Goal: Task Accomplishment & Management: Use online tool/utility

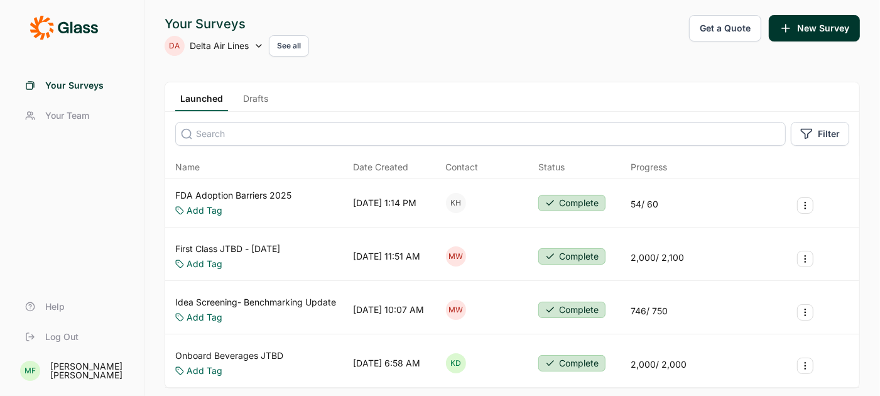
click at [257, 99] on link "Drafts" at bounding box center [255, 101] width 35 height 19
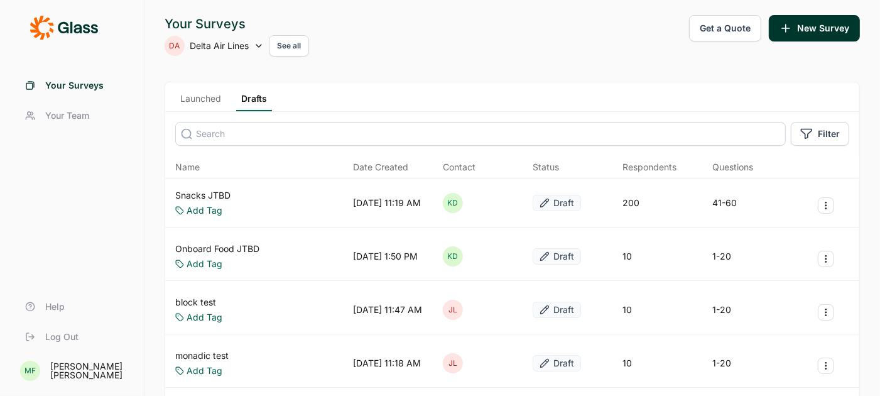
click at [206, 194] on link "Snacks JTBD" at bounding box center [202, 195] width 55 height 13
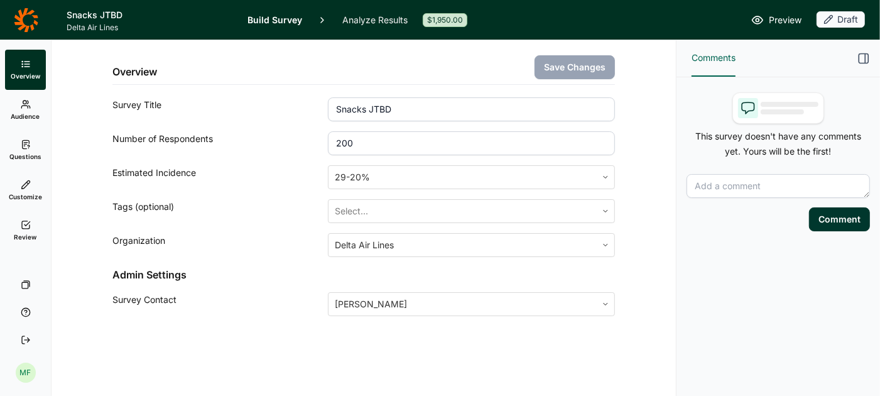
click at [22, 152] on span "Questions" at bounding box center [25, 156] width 32 height 9
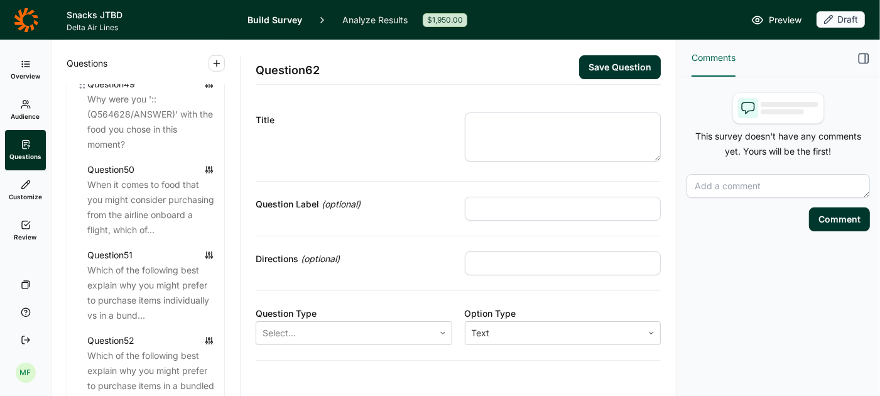
scroll to position [4371, 0]
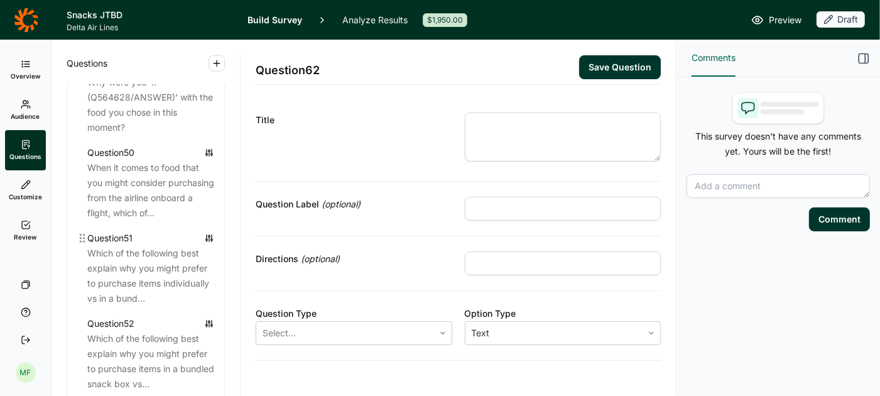
click at [181, 248] on div "Which of the following best explain why you might prefer to purchase items indi…" at bounding box center [150, 276] width 127 height 60
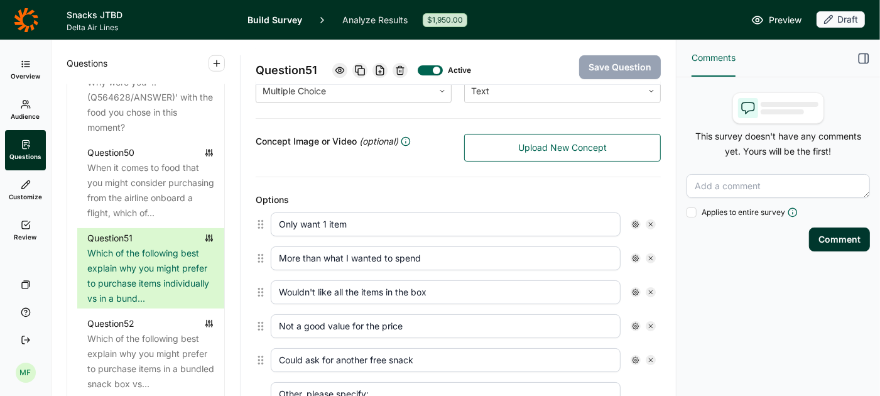
scroll to position [277, 0]
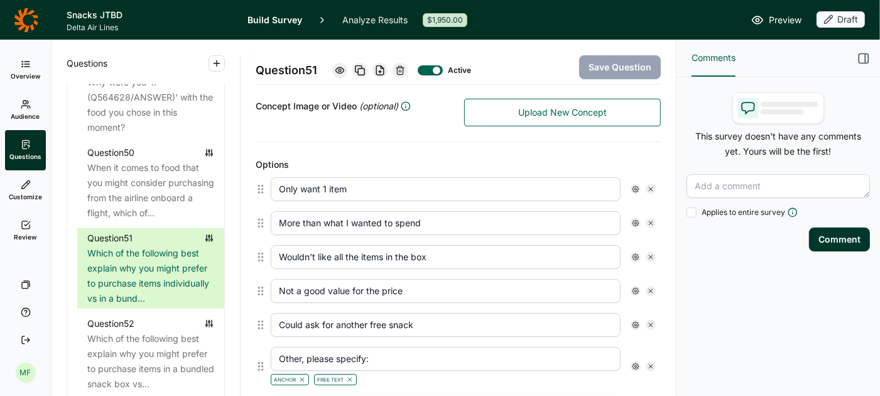
click at [386, 216] on input "More than what I wanted to spend" at bounding box center [446, 223] width 350 height 24
click at [386, 219] on input "More than what I wanted to spend" at bounding box center [446, 223] width 350 height 24
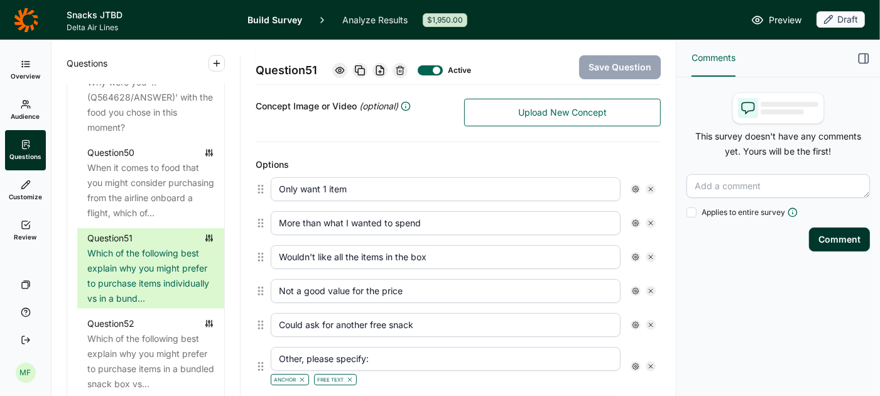
paste input "A bundled snack box costs m"
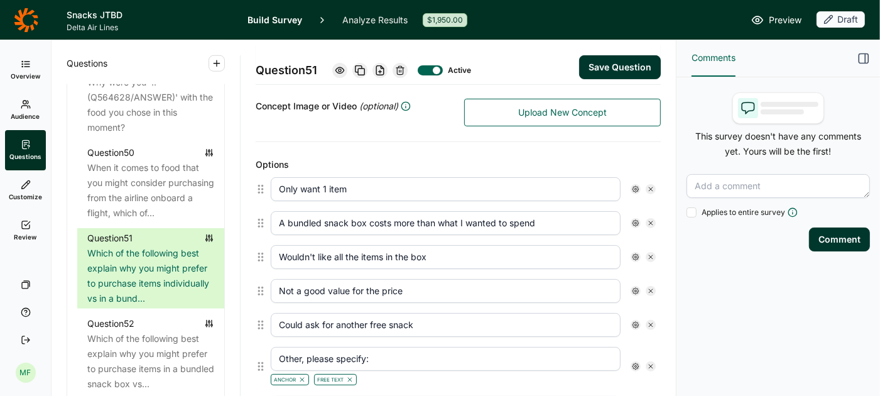
type input "A bundled snack box costs more than what I wanted to spend"
click at [604, 67] on button "Save Question" at bounding box center [620, 67] width 82 height 24
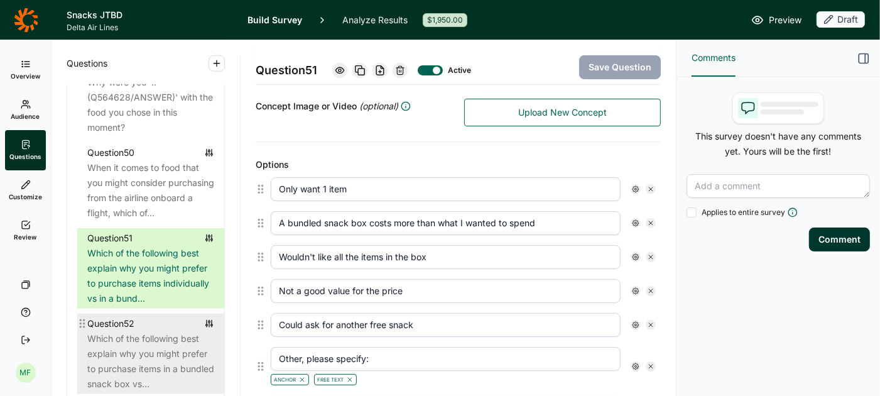
click at [124, 337] on div "Which of the following best explain why you might prefer to purchase items in a…" at bounding box center [150, 361] width 127 height 60
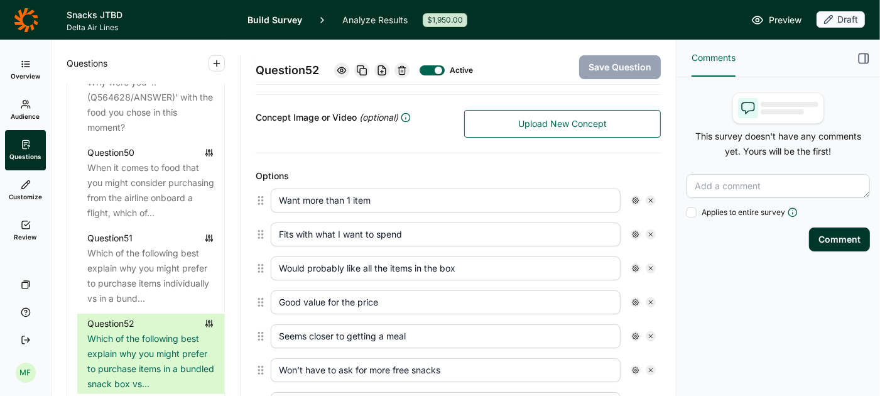
scroll to position [268, 0]
click at [344, 227] on input "Fits with what I want to spend" at bounding box center [446, 233] width 350 height 24
paste input "A bundled snack box f"
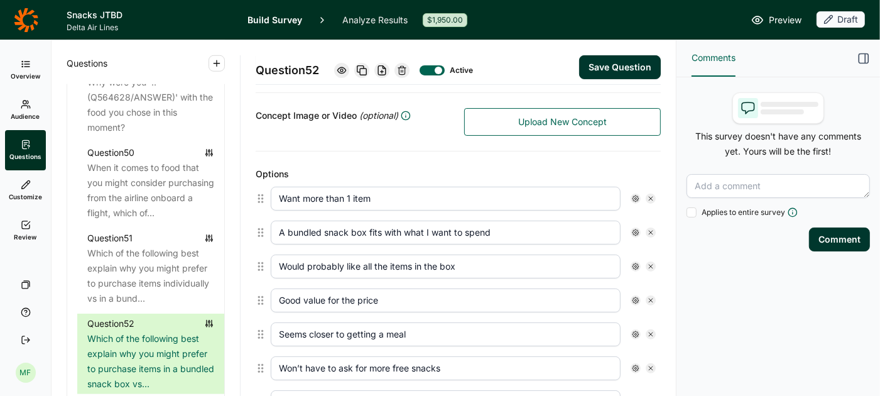
type input "A bundled snack box fits with what I want to spend"
click at [615, 68] on button "Save Question" at bounding box center [620, 67] width 82 height 24
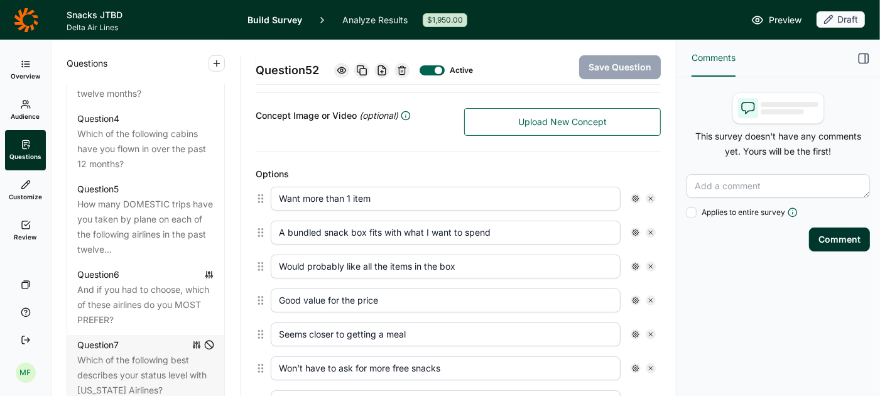
scroll to position [805, 0]
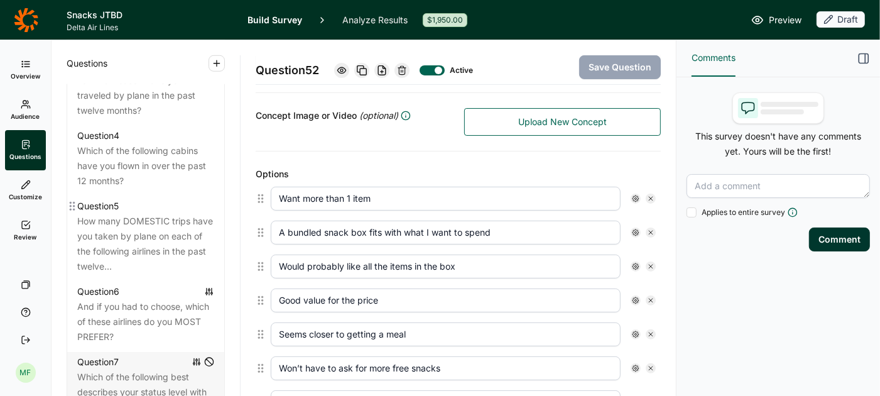
click at [152, 214] on div "How many DOMESTIC trips have you taken by plane on each of the following airlin…" at bounding box center [145, 244] width 137 height 60
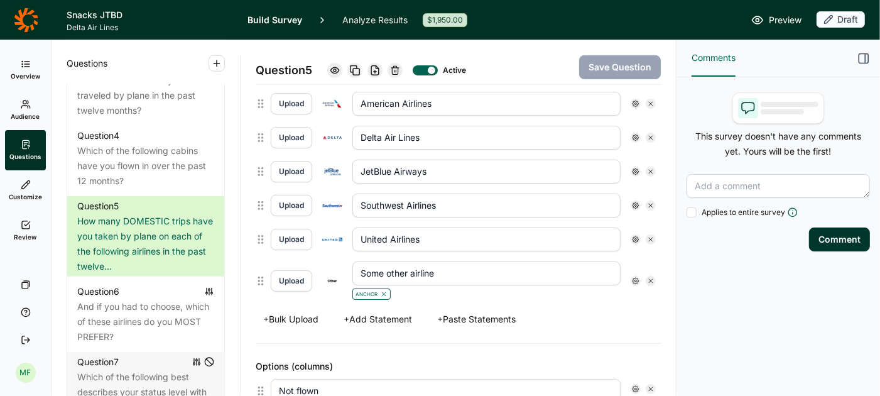
scroll to position [419, 0]
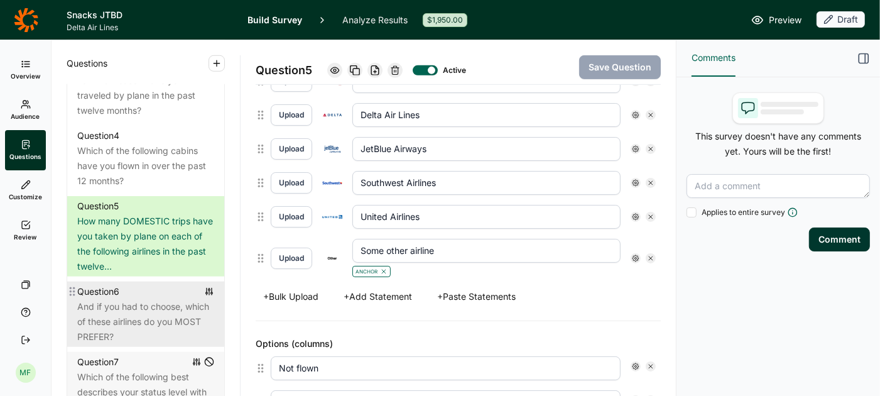
click at [144, 299] on div "And if you had to choose, which of these airlines do you MOST PREFER?" at bounding box center [145, 321] width 137 height 45
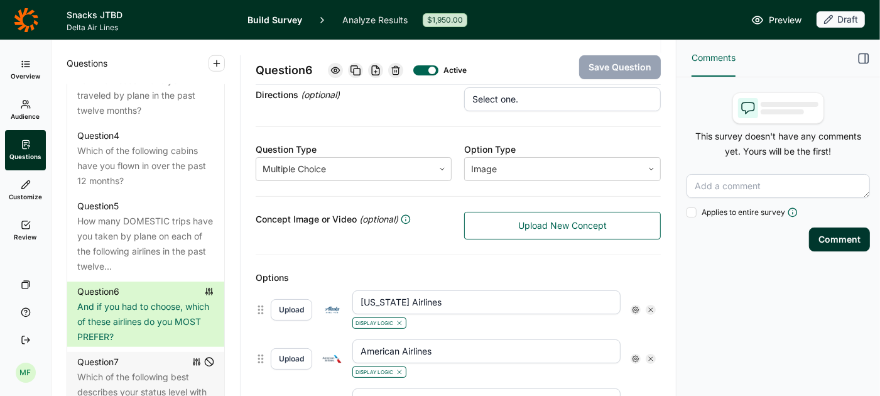
scroll to position [165, 0]
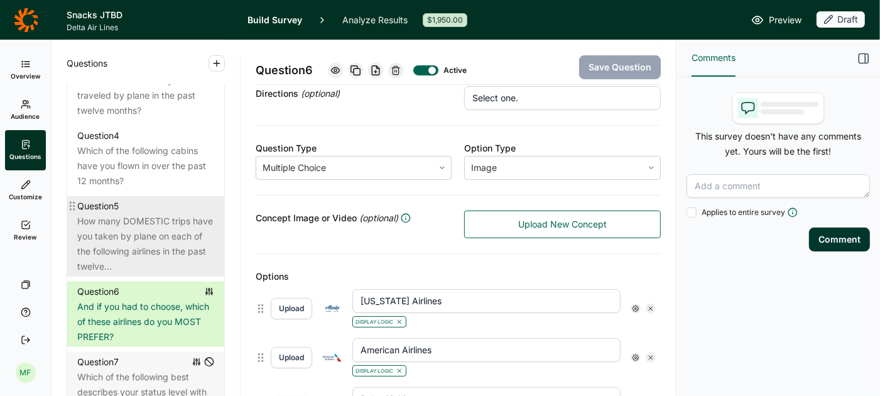
click at [151, 214] on div "How many DOMESTIC trips have you taken by plane on each of the following airlin…" at bounding box center [145, 244] width 137 height 60
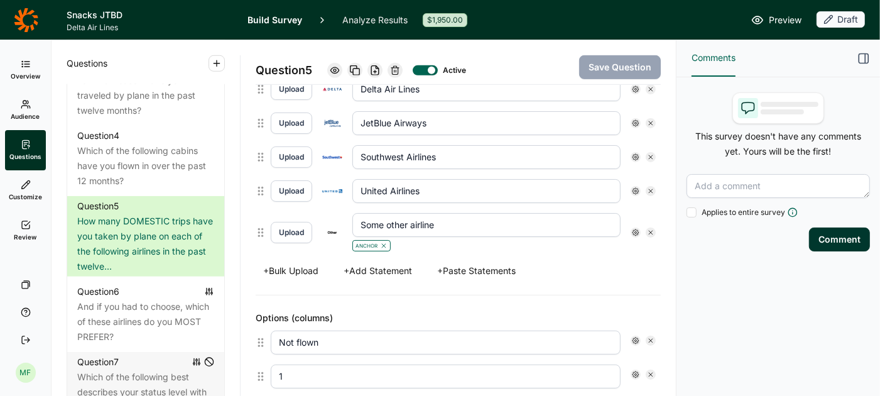
scroll to position [447, 0]
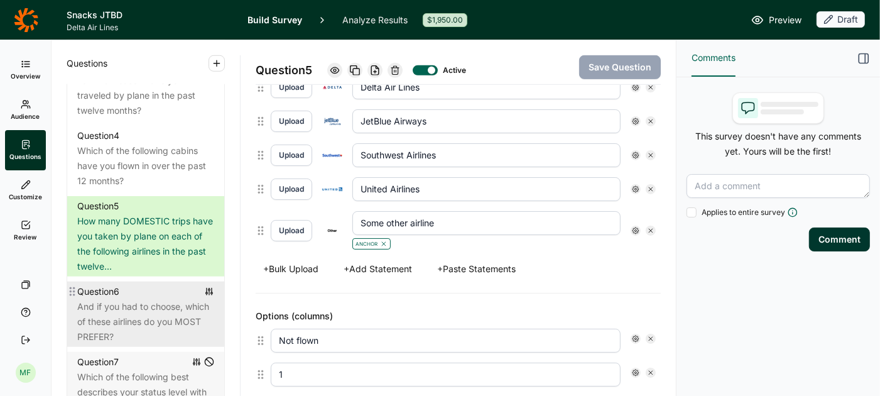
click at [119, 299] on div "And if you had to choose, which of these airlines do you MOST PREFER?" at bounding box center [145, 321] width 137 height 45
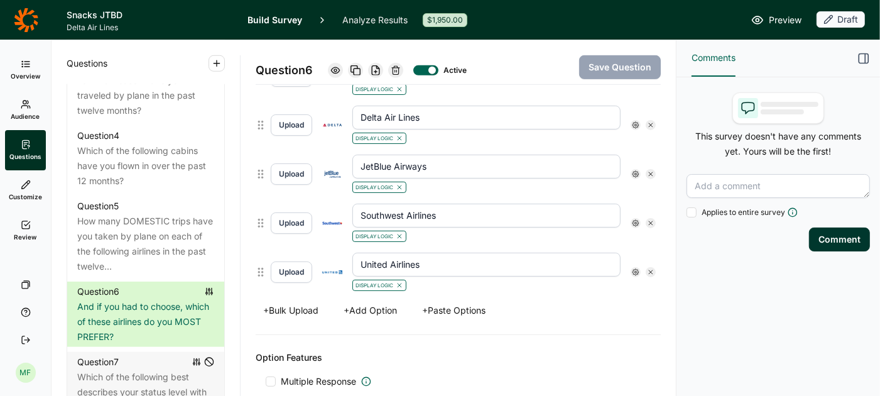
click at [391, 304] on button "+ Add Option" at bounding box center [370, 311] width 68 height 18
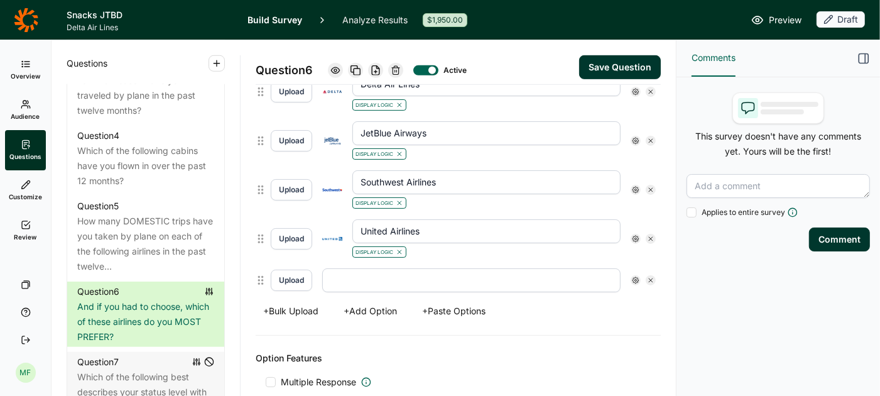
click at [398, 272] on input "text" at bounding box center [471, 280] width 298 height 24
type input "Some other airline"
click at [560, 309] on div "+ Bulk Upload + Add Option + Paste Options" at bounding box center [458, 311] width 405 height 18
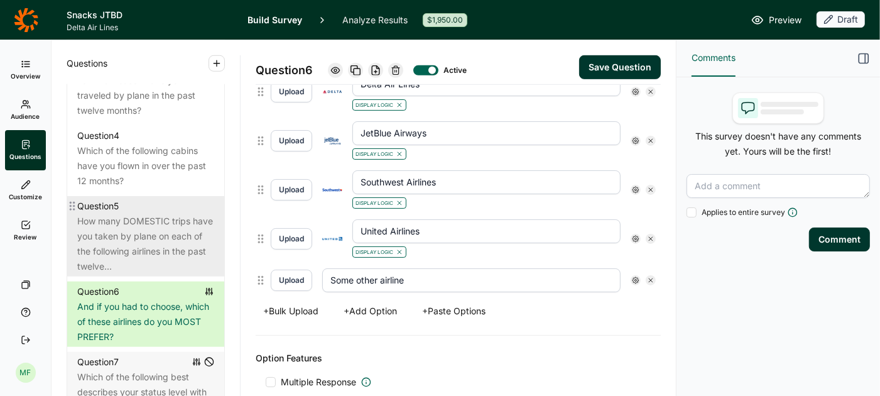
click at [176, 224] on div "How many DOMESTIC trips have you taken by plane on each of the following airlin…" at bounding box center [145, 244] width 137 height 60
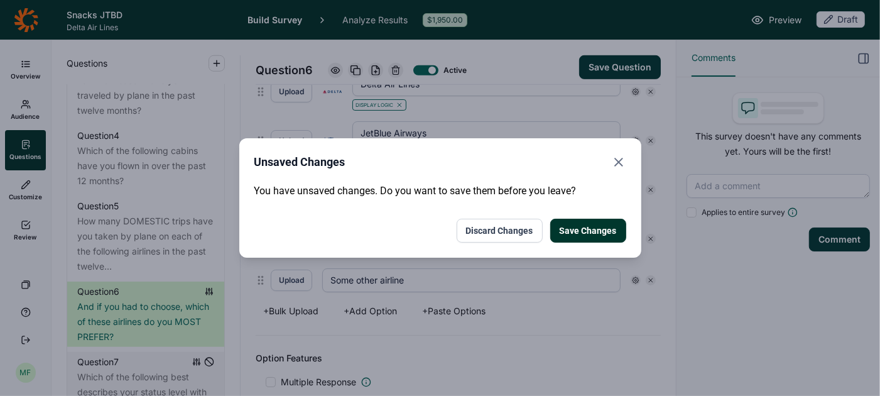
click at [608, 227] on button "Save Changes" at bounding box center [588, 231] width 76 height 24
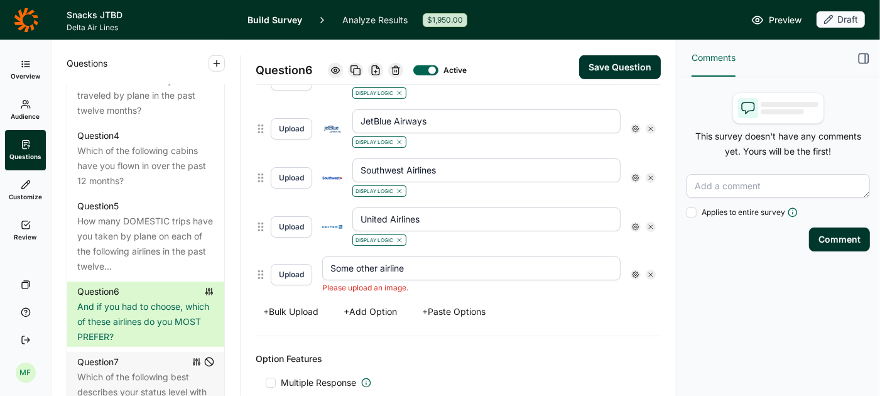
click at [648, 271] on icon at bounding box center [651, 275] width 8 height 8
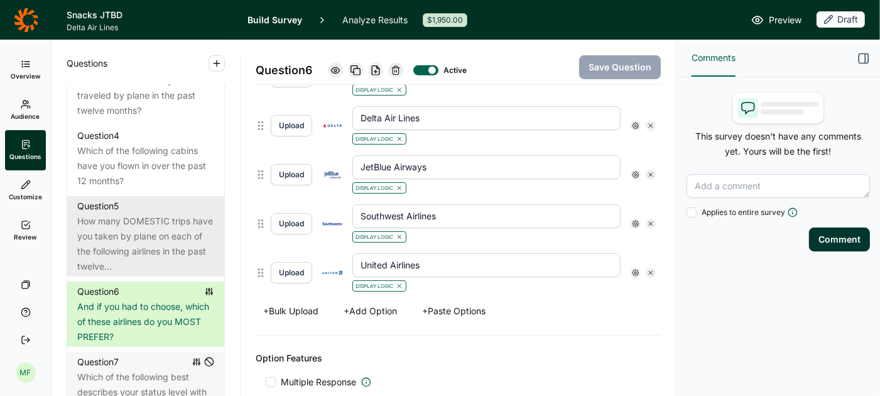
scroll to position [447, 0]
click at [99, 221] on div "How many DOMESTIC trips have you taken by plane on each of the following airlin…" at bounding box center [145, 244] width 137 height 60
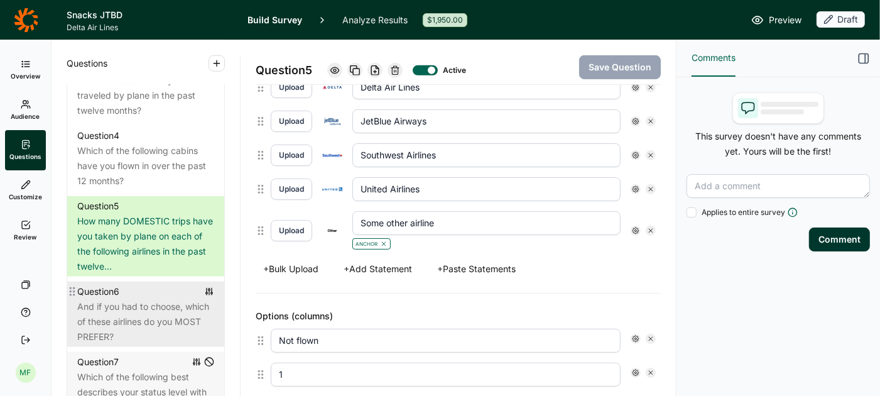
click at [127, 284] on div "Question 6" at bounding box center [145, 291] width 137 height 15
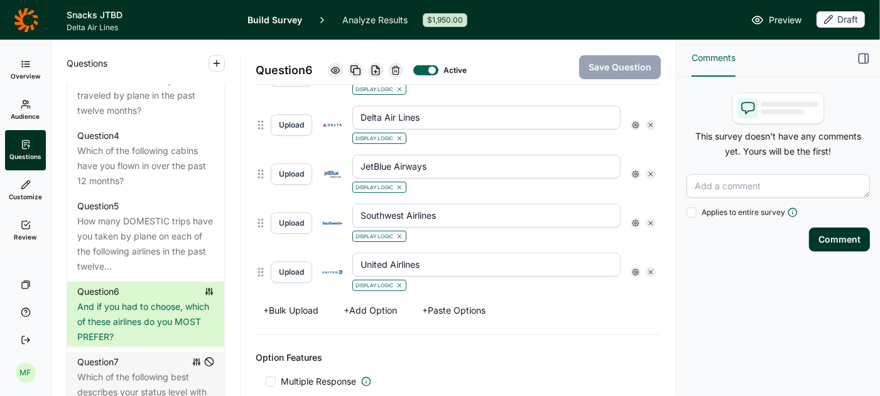
click at [369, 303] on button "+ Add Option" at bounding box center [370, 311] width 68 height 18
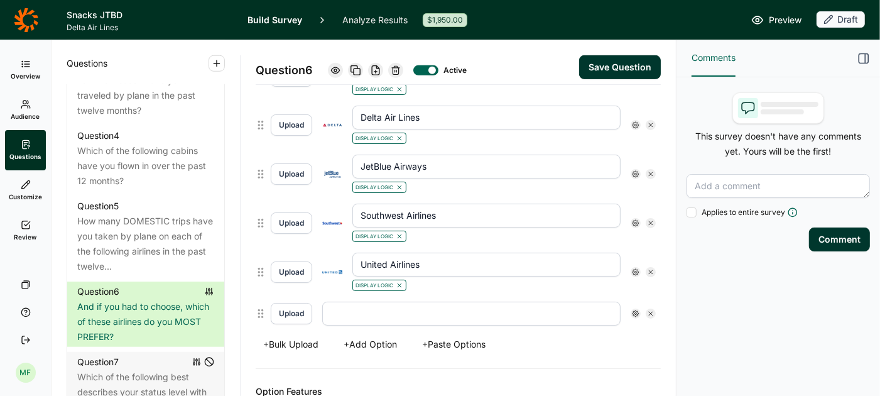
scroll to position [480, 0]
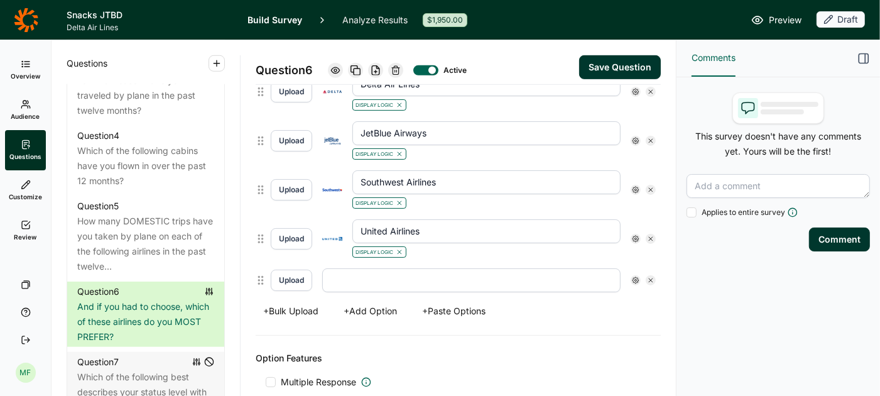
click at [369, 275] on input "text" at bounding box center [471, 280] width 298 height 24
type input "Some other airline"
click at [298, 273] on button "Upload" at bounding box center [291, 280] width 41 height 21
click at [597, 66] on button "Save Question" at bounding box center [620, 67] width 82 height 24
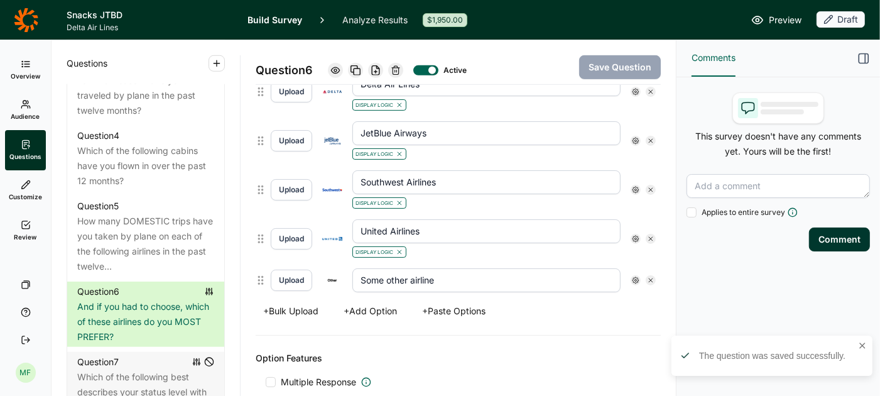
click at [636, 236] on use at bounding box center [636, 239] width 6 height 6
click at [721, 263] on div at bounding box center [724, 255] width 15 height 15
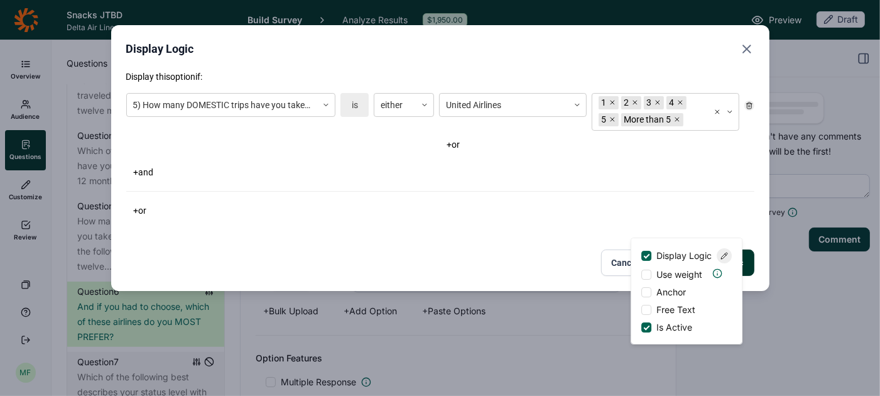
click at [570, 251] on div "Save Display Logic Cancel" at bounding box center [440, 262] width 628 height 26
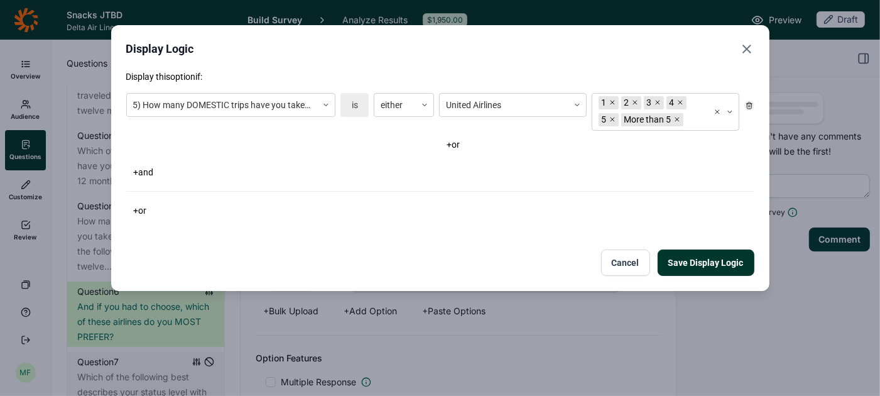
click at [744, 49] on icon "Close" at bounding box center [746, 48] width 15 height 15
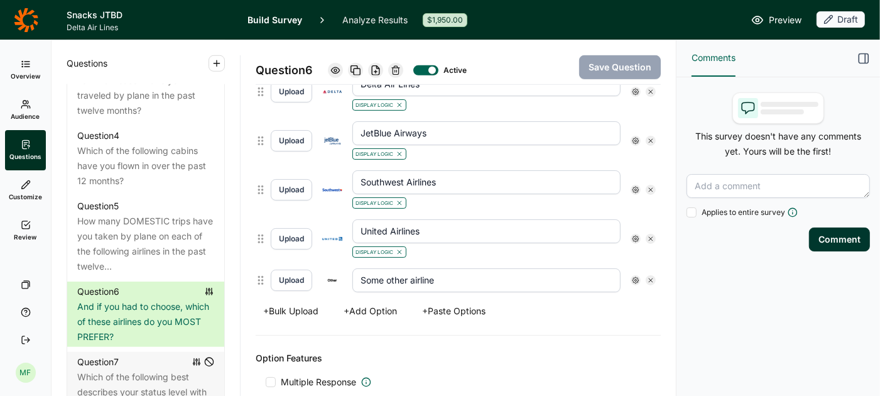
click at [635, 277] on use at bounding box center [636, 280] width 6 height 6
click at [648, 296] on div at bounding box center [646, 296] width 10 height 10
click at [641, 296] on input "Display Logic" at bounding box center [641, 296] width 0 height 0
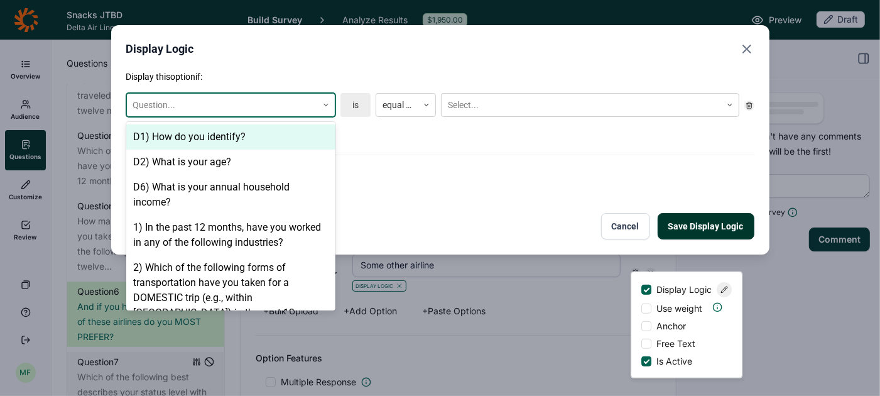
click at [325, 105] on use at bounding box center [326, 105] width 4 height 2
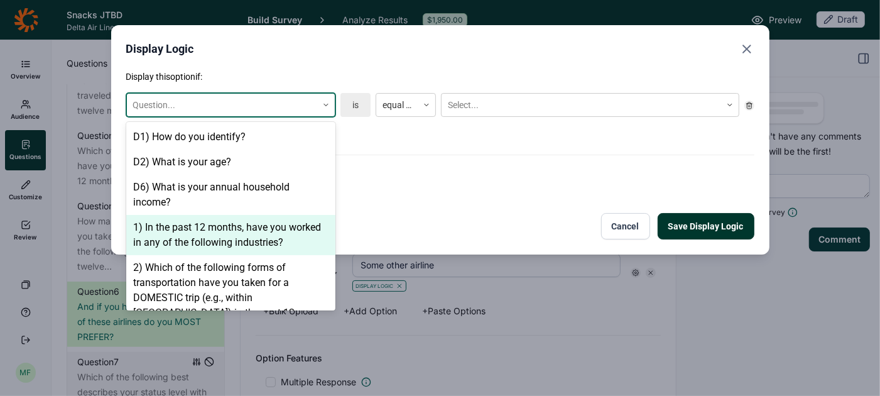
scroll to position [153, 0]
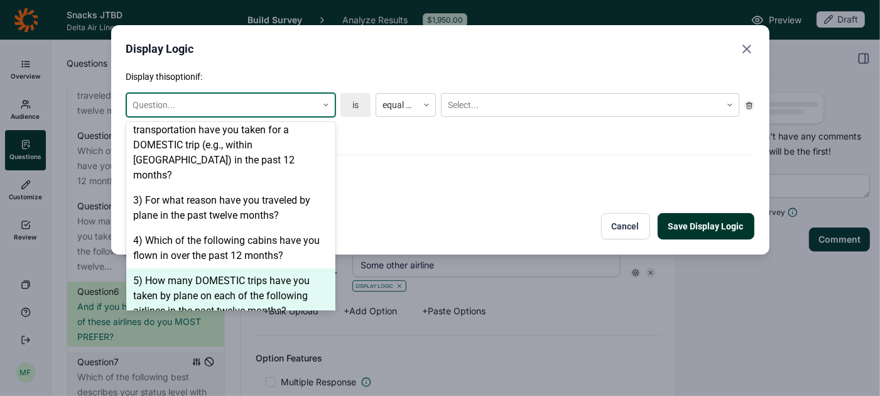
click at [254, 269] on div "5) How many DOMESTIC trips have you taken by plane on each of the following air…" at bounding box center [230, 295] width 209 height 55
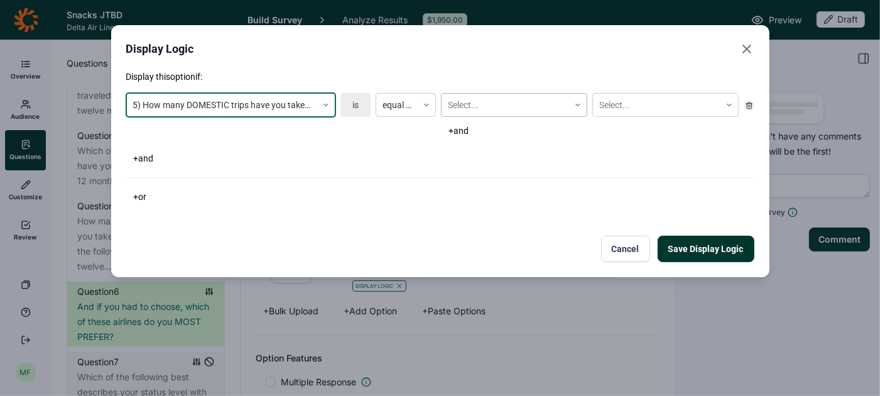
click at [472, 112] on div "Select..." at bounding box center [506, 105] width 128 height 21
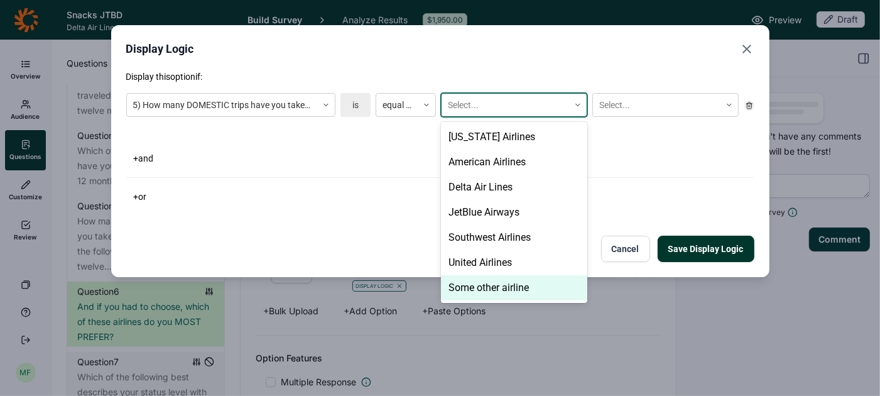
click at [477, 288] on div "Some other airline" at bounding box center [514, 287] width 146 height 25
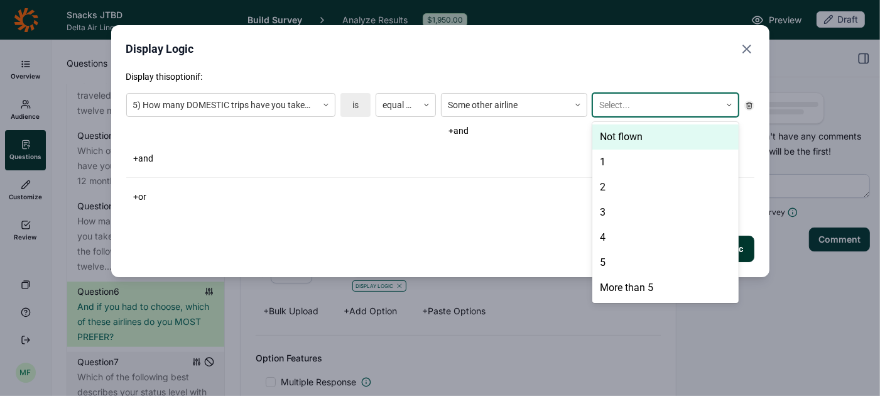
click at [613, 99] on div at bounding box center [656, 105] width 115 height 16
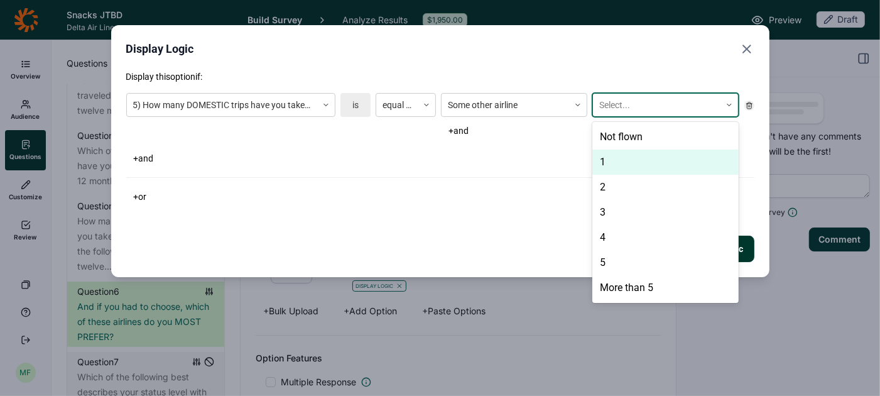
click at [607, 163] on div "1" at bounding box center [665, 162] width 146 height 25
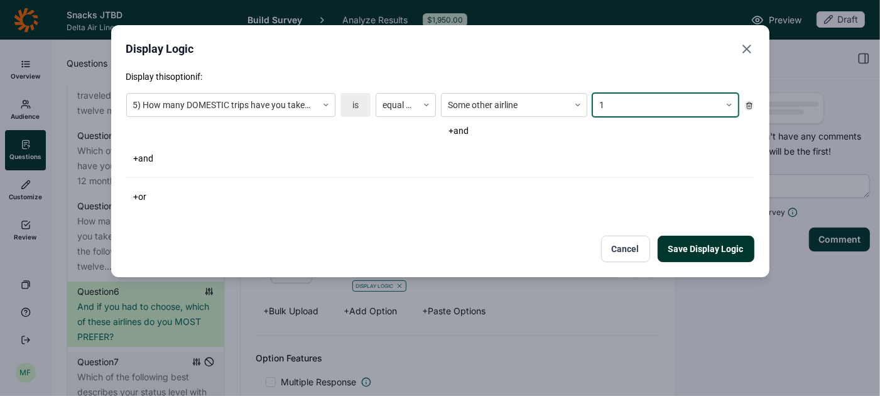
click at [461, 131] on button "+ and" at bounding box center [458, 131] width 35 height 18
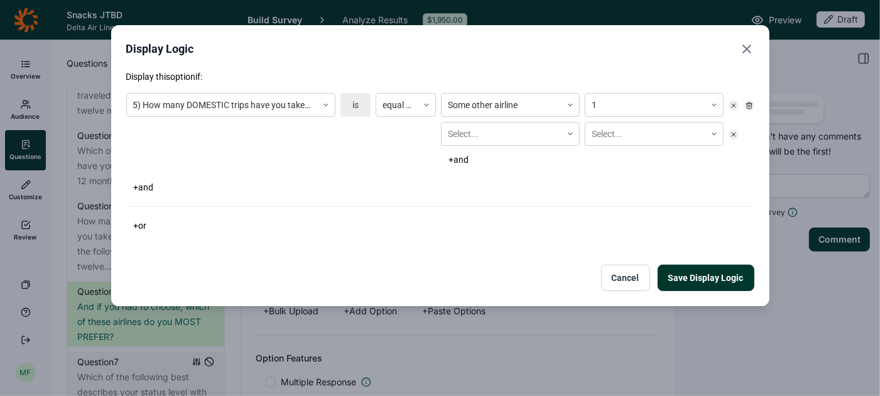
click at [730, 135] on icon at bounding box center [734, 135] width 8 height 8
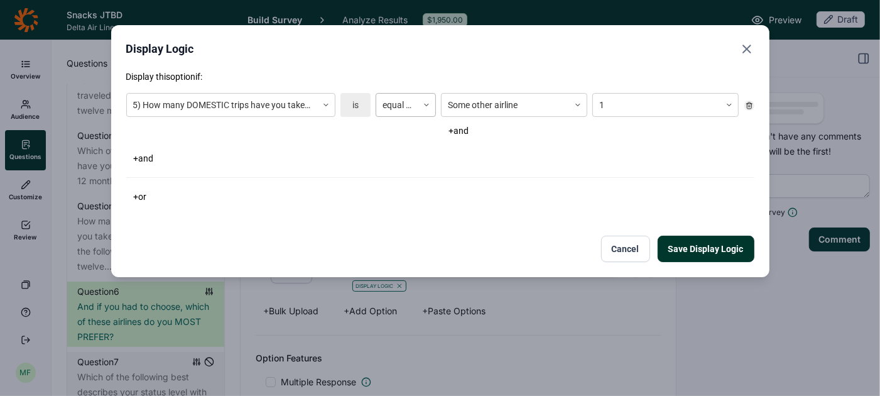
click at [427, 106] on icon at bounding box center [427, 105] width 8 height 8
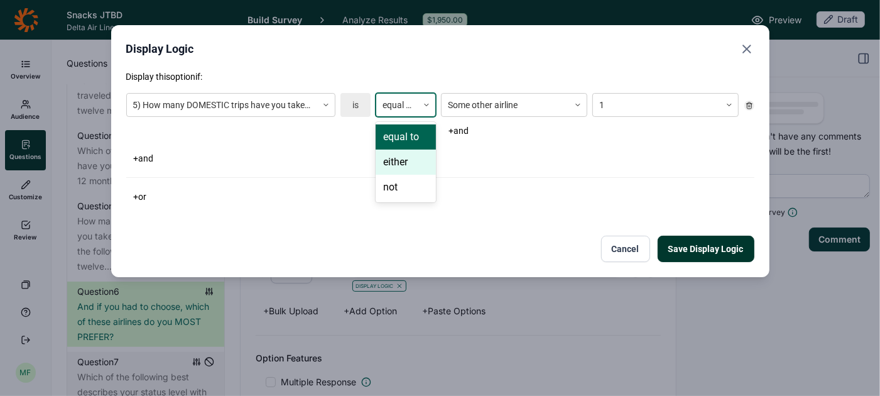
click at [404, 159] on div "either" at bounding box center [406, 162] width 60 height 25
click at [636, 104] on div at bounding box center [662, 105] width 80 height 16
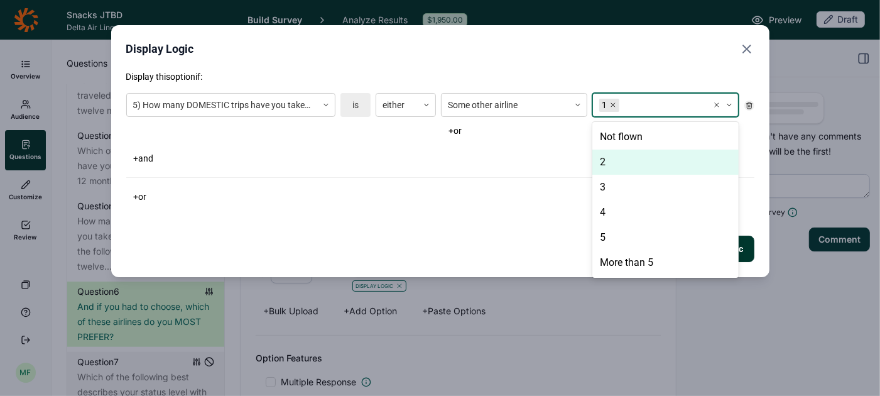
click at [608, 167] on div "2" at bounding box center [665, 162] width 146 height 25
click at [608, 167] on div "3" at bounding box center [665, 162] width 146 height 25
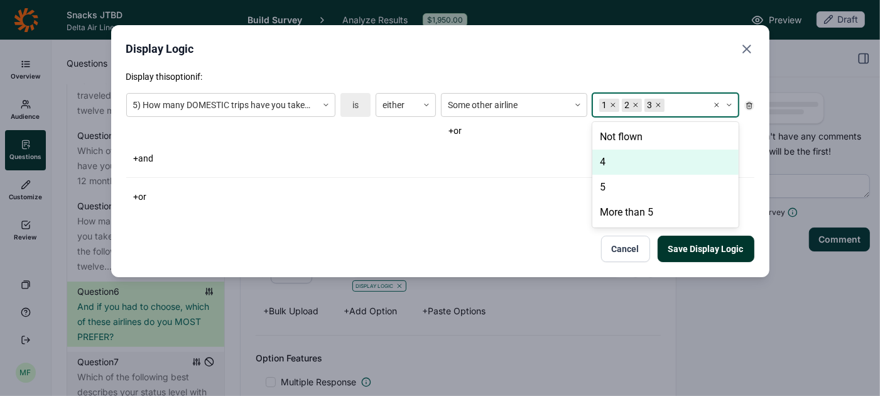
click at [608, 167] on div "4" at bounding box center [665, 162] width 146 height 25
click at [608, 167] on div "5" at bounding box center [665, 162] width 146 height 25
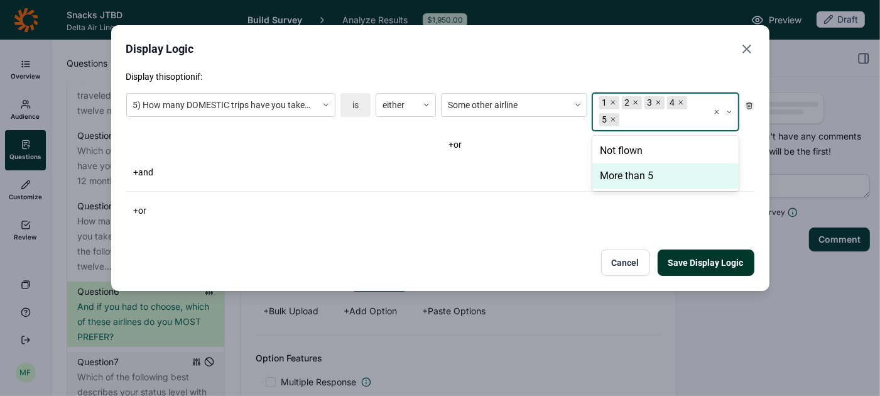
click at [611, 174] on div "More than 5" at bounding box center [665, 175] width 146 height 25
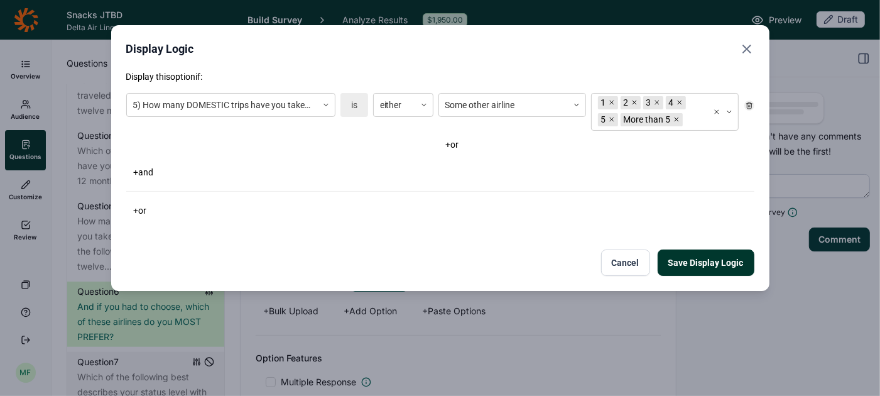
click at [686, 265] on button "Save Display Logic" at bounding box center [706, 262] width 97 height 26
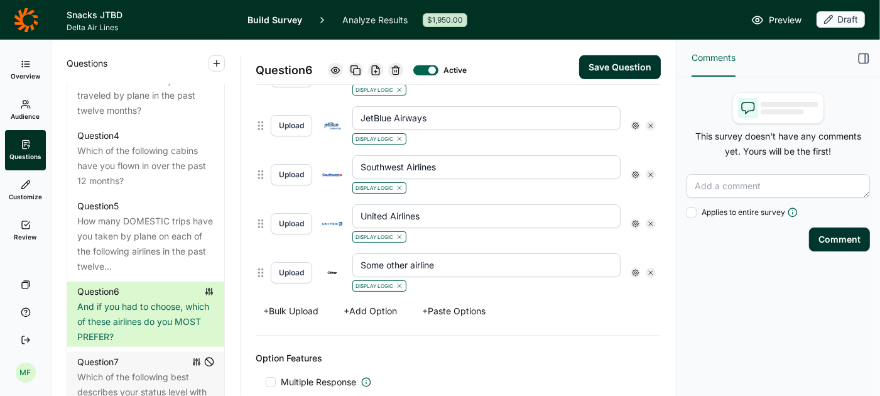
click at [632, 61] on button "Save Question" at bounding box center [620, 67] width 82 height 24
click at [787, 19] on span "Preview" at bounding box center [785, 20] width 33 height 15
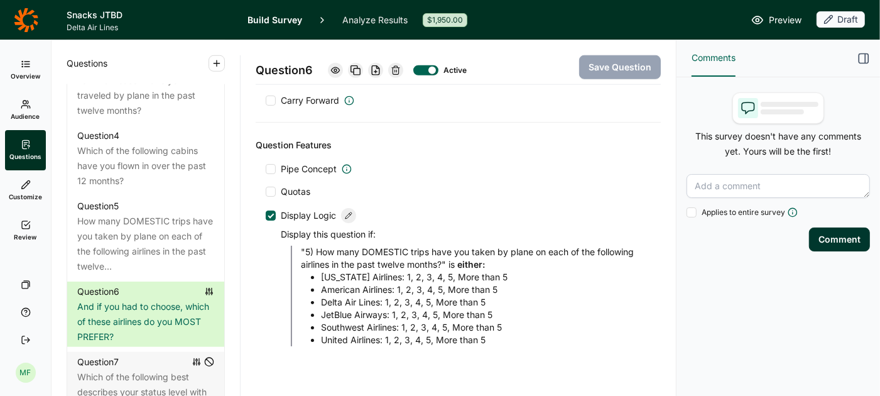
scroll to position [908, 0]
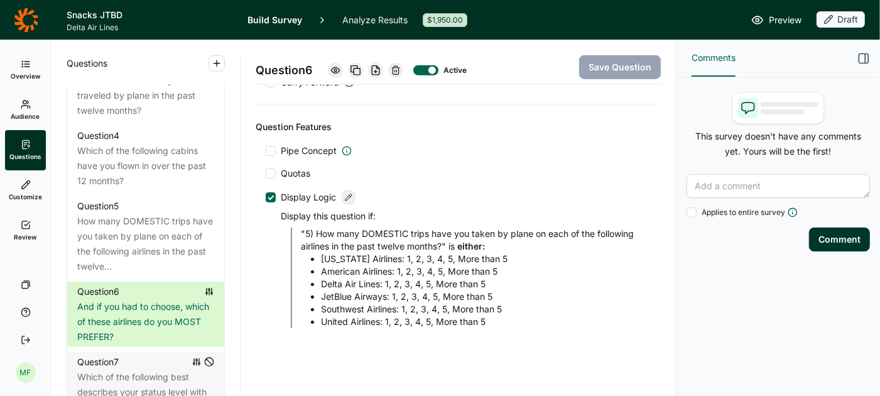
click at [351, 194] on icon at bounding box center [349, 198] width 8 height 8
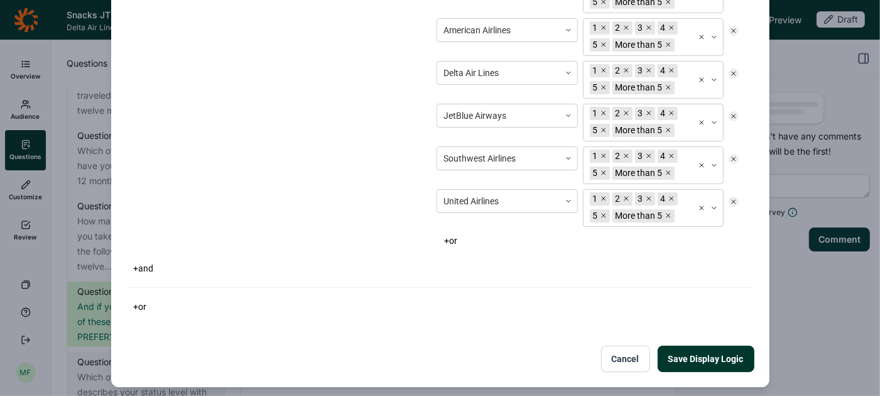
scroll to position [130, 0]
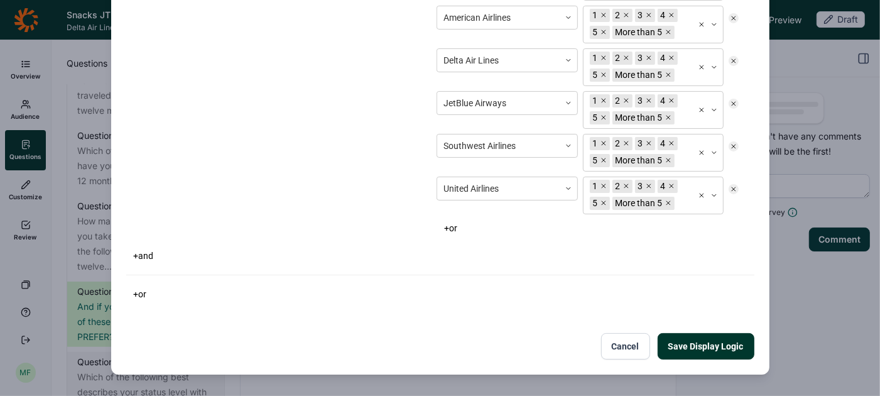
click at [453, 227] on button "+ or" at bounding box center [451, 228] width 28 height 18
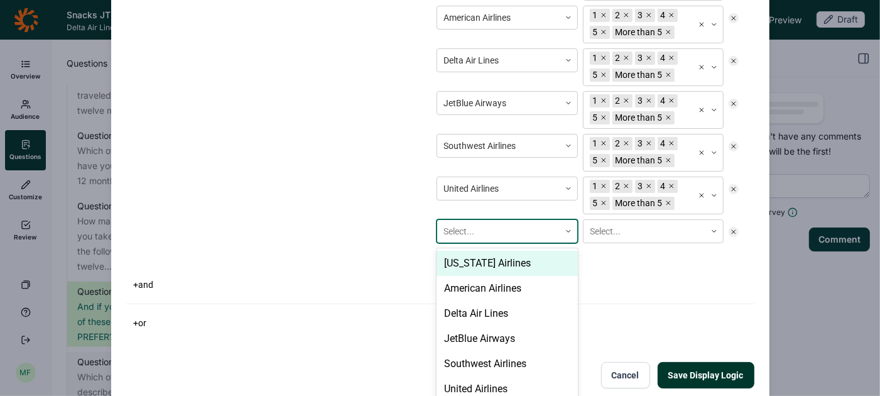
scroll to position [160, 0]
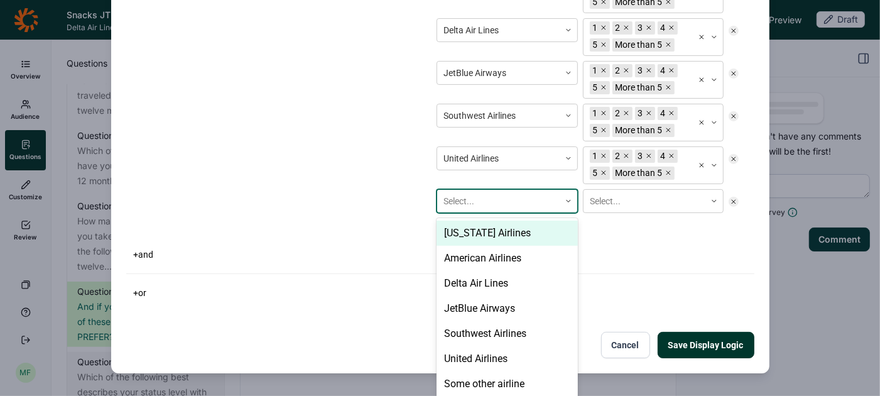
click at [453, 213] on div "[US_STATE] Airlines, 1 of 7. 7 results available. Use Up and Down to choose opt…" at bounding box center [507, 201] width 141 height 24
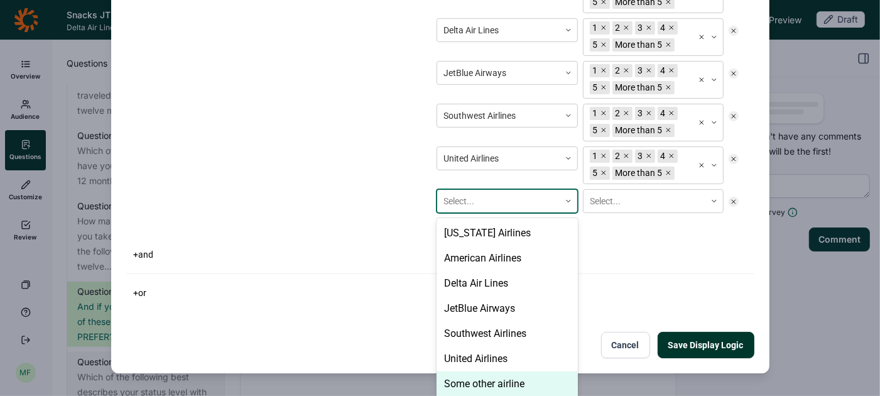
click at [470, 378] on div "Some other airline" at bounding box center [507, 383] width 141 height 25
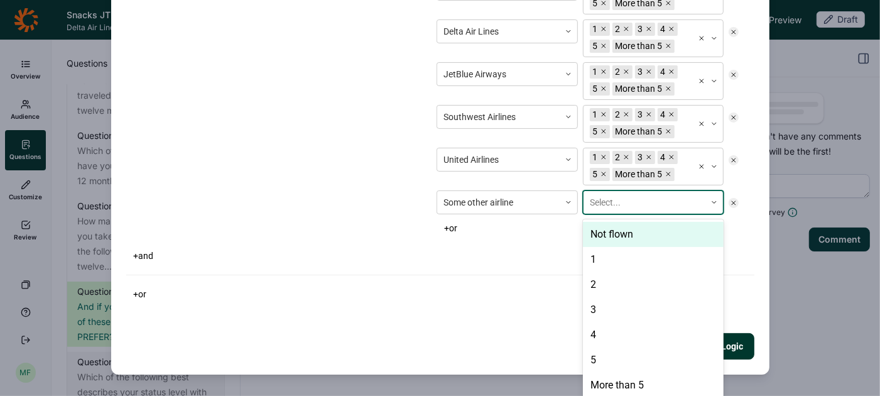
click at [640, 199] on div at bounding box center [645, 203] width 110 height 16
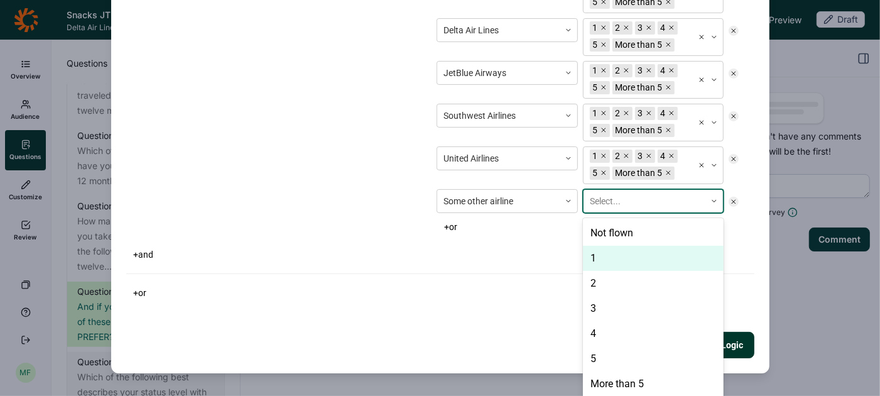
click at [606, 258] on div "1" at bounding box center [653, 258] width 141 height 25
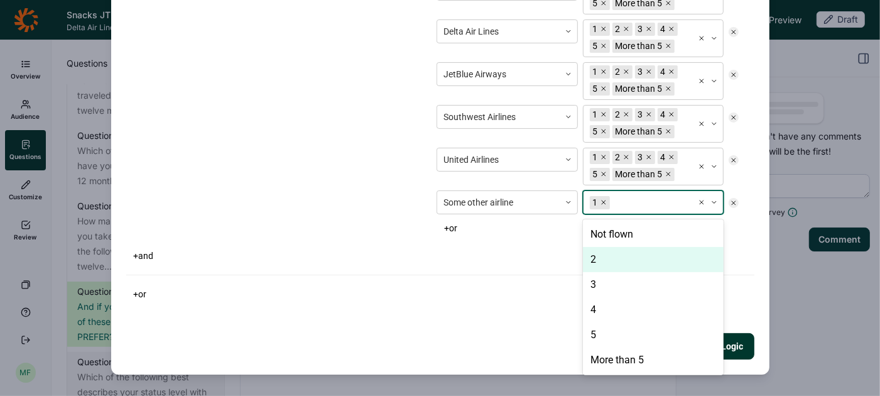
click at [606, 258] on div "2" at bounding box center [653, 259] width 141 height 25
click at [606, 258] on div "3" at bounding box center [653, 259] width 141 height 25
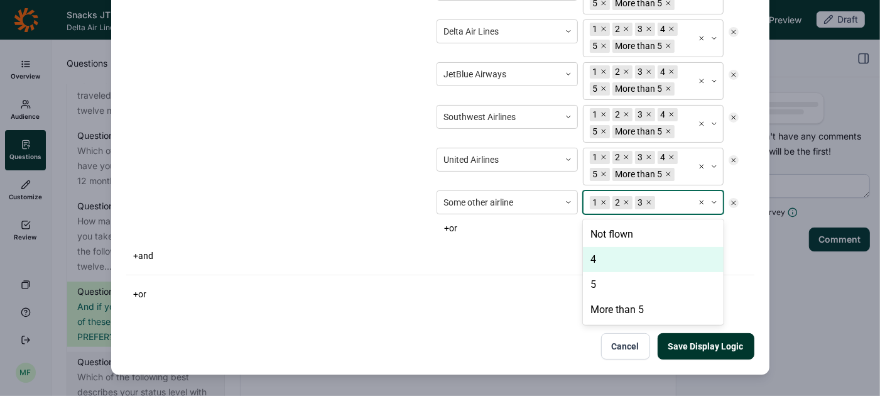
click at [606, 258] on div "4" at bounding box center [653, 259] width 141 height 25
click at [606, 258] on div "5" at bounding box center [653, 259] width 141 height 25
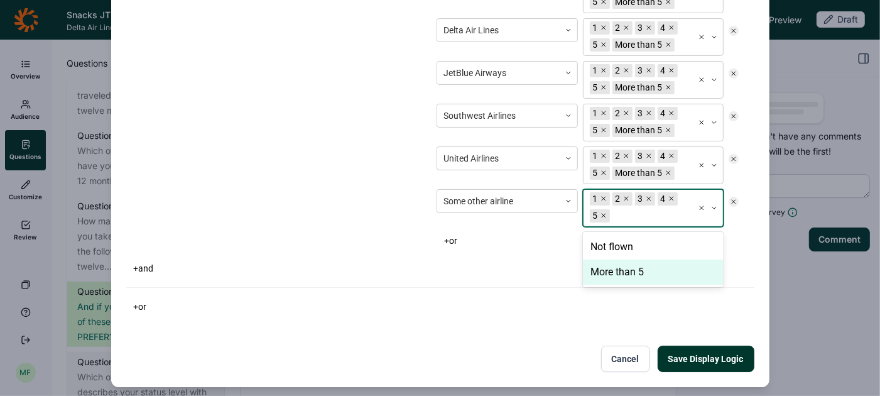
click at [612, 268] on div "More than 5" at bounding box center [653, 271] width 141 height 25
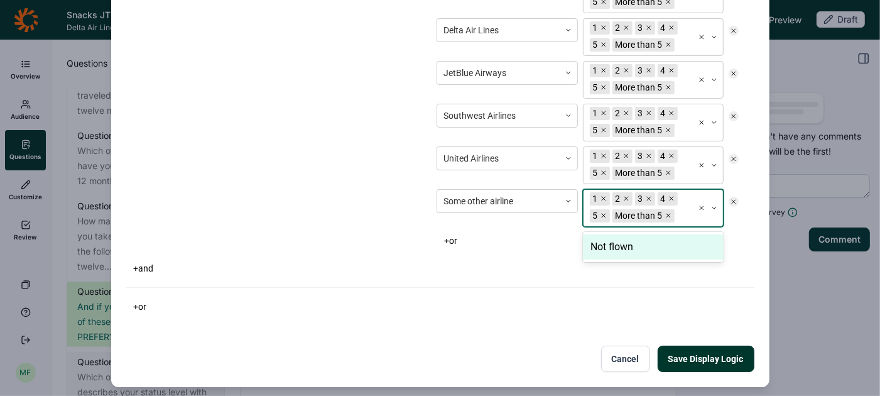
click at [690, 358] on button "Save Display Logic" at bounding box center [706, 359] width 97 height 26
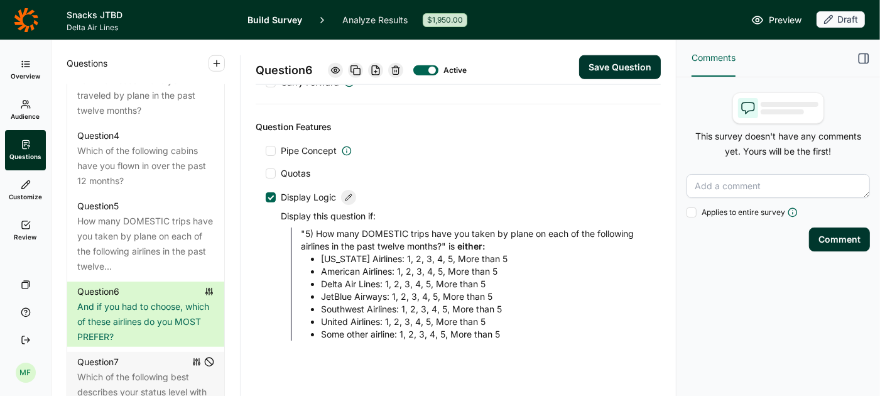
click at [351, 194] on use at bounding box center [349, 197] width 6 height 6
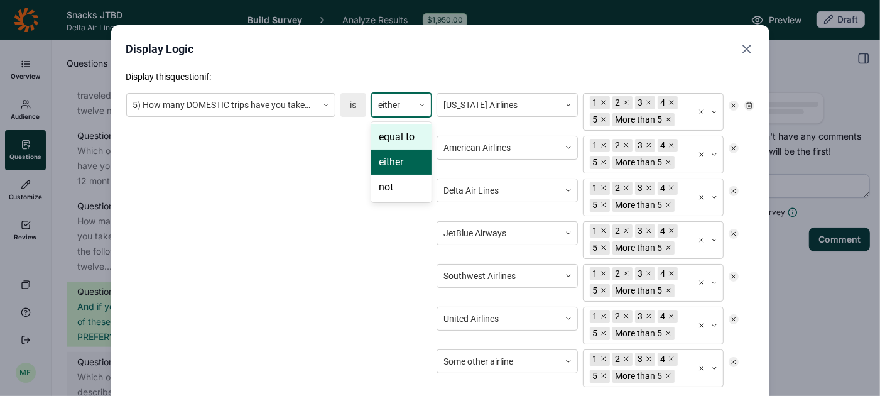
click at [420, 104] on icon at bounding box center [422, 105] width 8 height 8
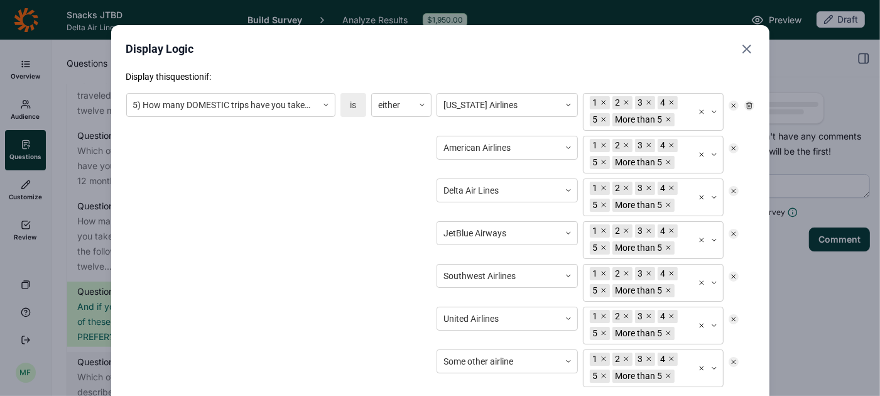
click at [297, 160] on div "5) How many DOMESTIC trips have you taken by plane on each of the following air…" at bounding box center [440, 251] width 628 height 327
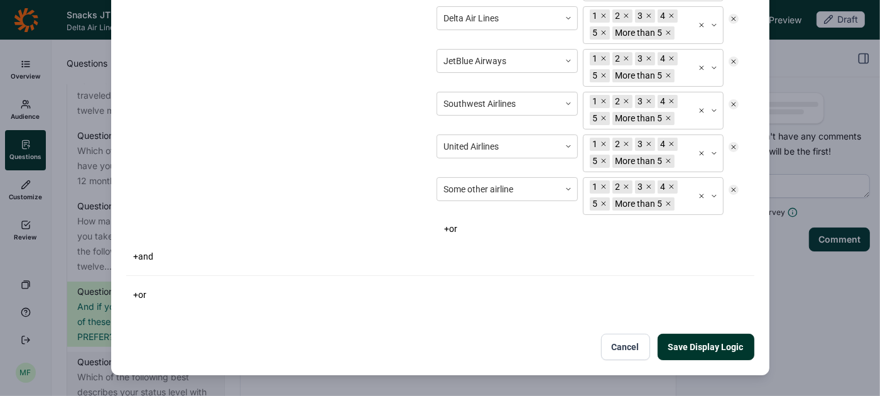
click at [149, 253] on button "+ and" at bounding box center [143, 257] width 35 height 18
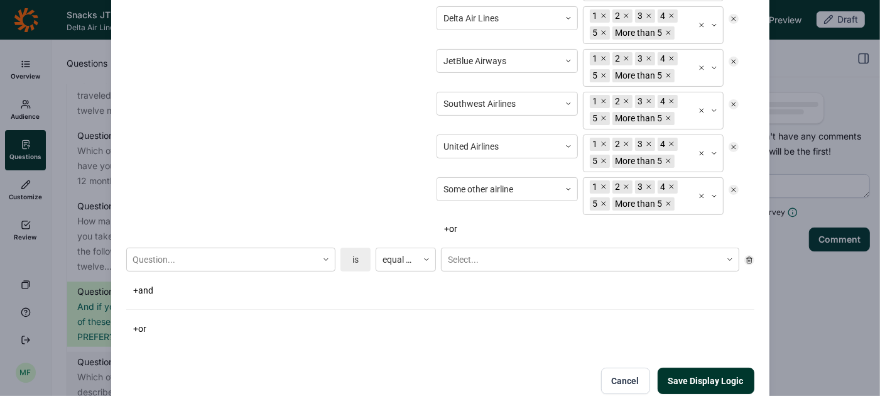
click at [749, 259] on use at bounding box center [749, 260] width 6 height 6
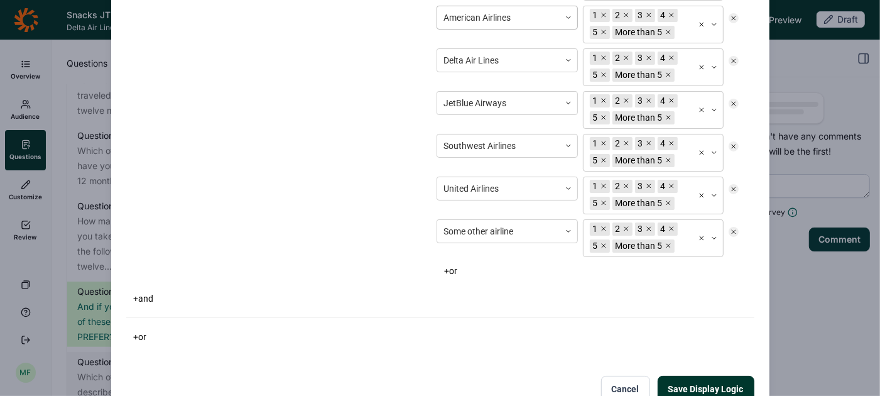
scroll to position [133, 0]
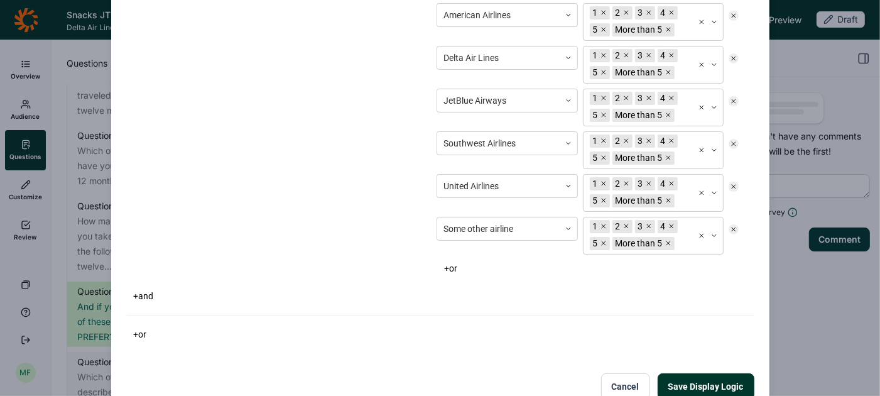
click at [619, 382] on button "Cancel" at bounding box center [625, 386] width 49 height 26
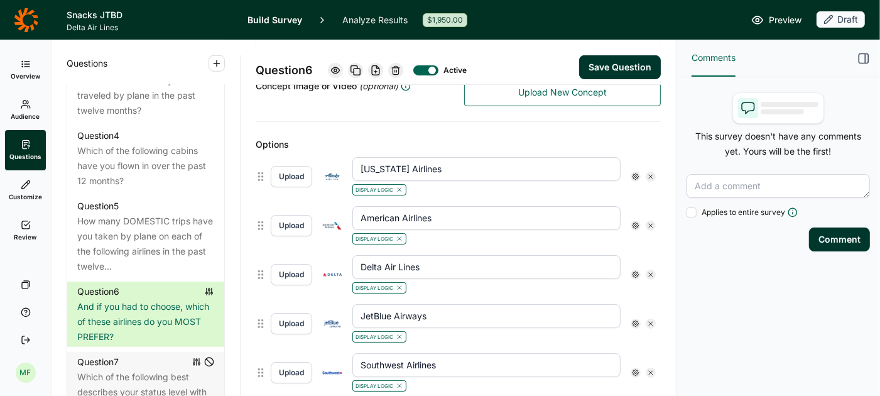
scroll to position [299, 0]
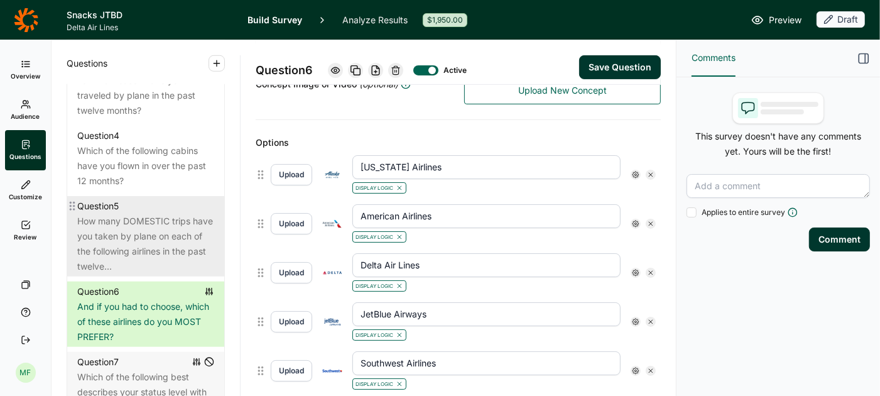
click at [116, 215] on div "How many DOMESTIC trips have you taken by plane on each of the following airlin…" at bounding box center [145, 244] width 137 height 60
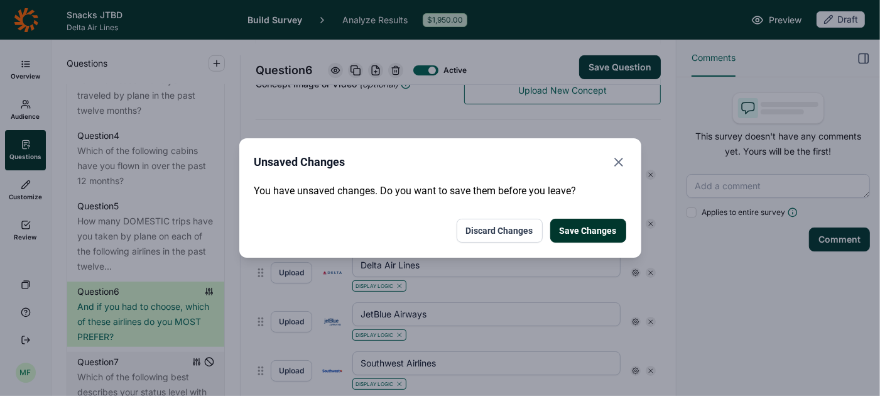
click at [596, 229] on button "Save Changes" at bounding box center [588, 231] width 76 height 24
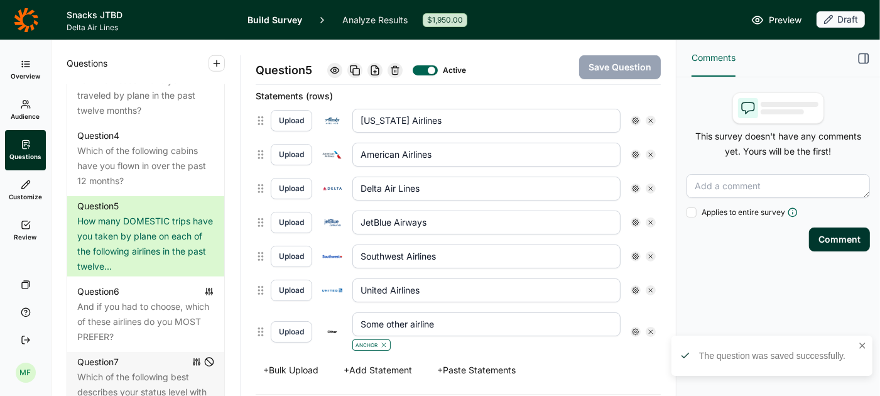
scroll to position [349, 0]
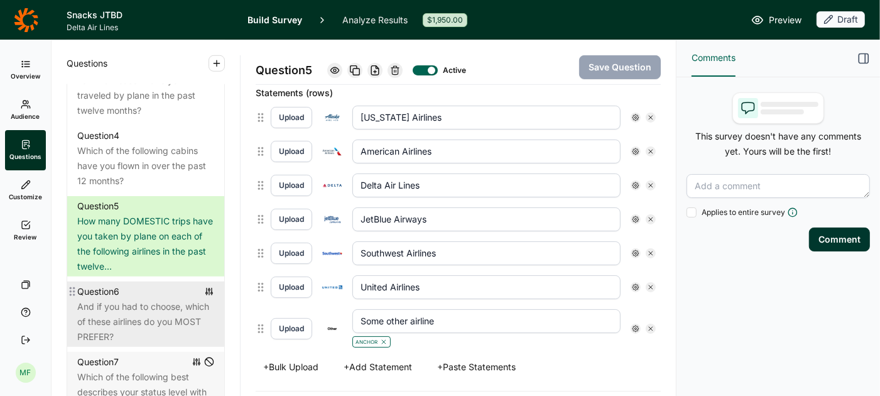
click at [160, 299] on div "And if you had to choose, which of these airlines do you MOST PREFER?" at bounding box center [145, 321] width 137 height 45
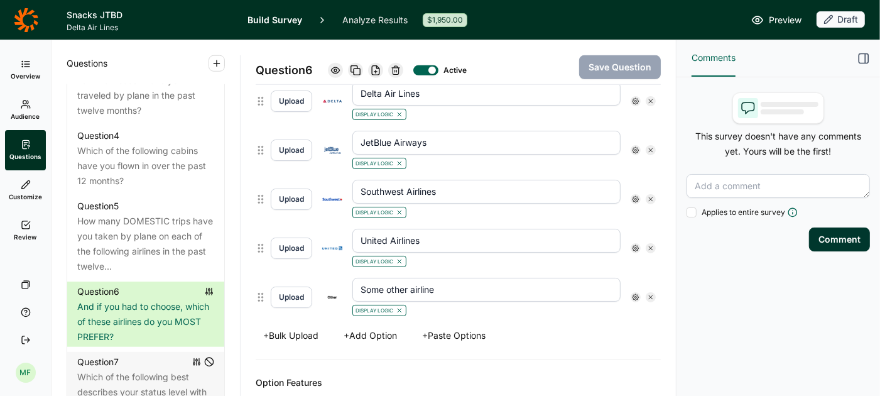
scroll to position [468, 0]
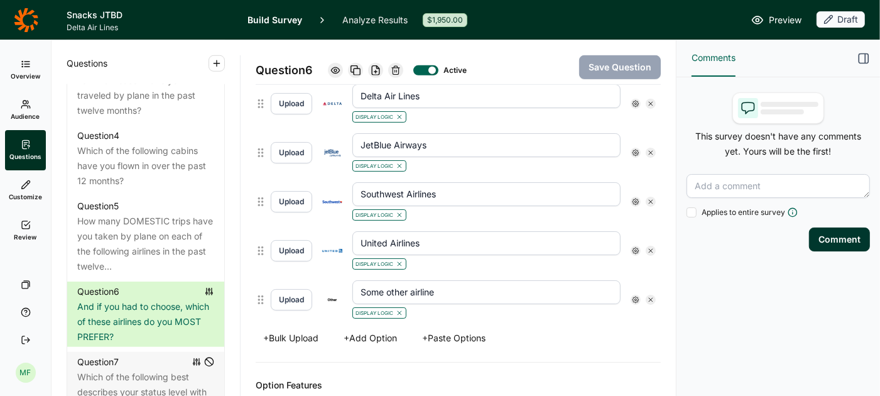
click at [633, 297] on use at bounding box center [636, 300] width 6 height 6
click at [644, 196] on div at bounding box center [647, 199] width 6 height 6
click at [641, 199] on input "Display Logic" at bounding box center [641, 199] width 0 height 0
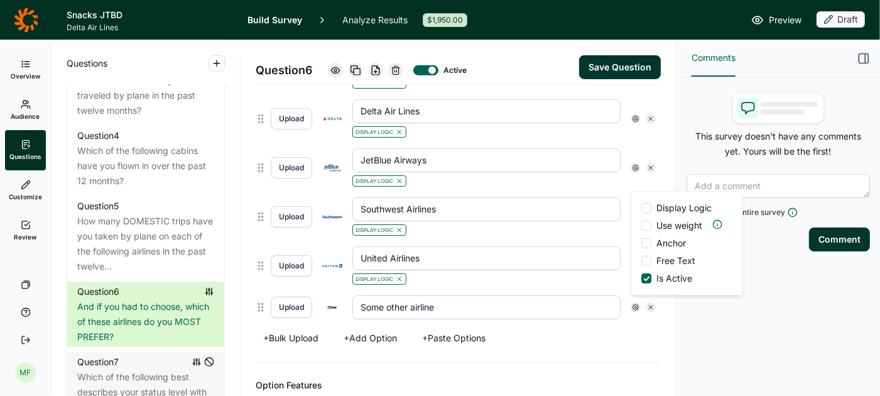
click at [608, 68] on button "Save Question" at bounding box center [620, 67] width 82 height 24
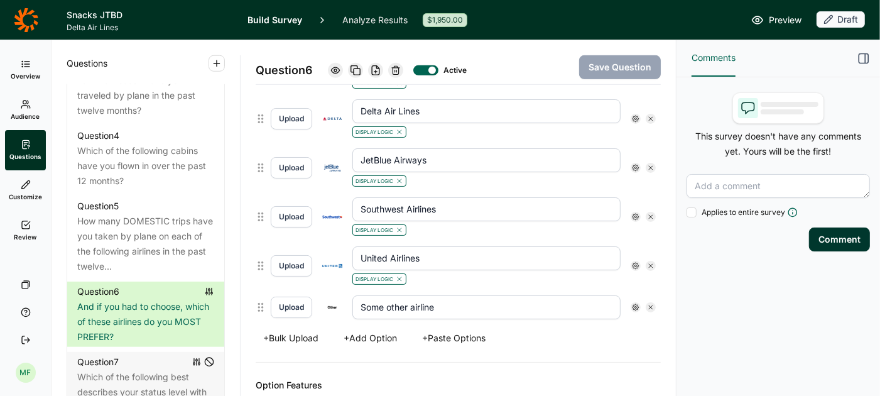
click at [784, 19] on span "Preview" at bounding box center [785, 20] width 33 height 15
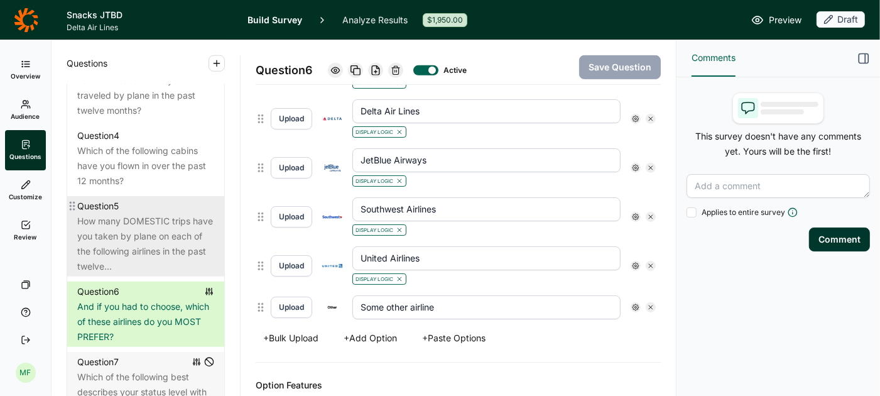
click at [145, 226] on div "How many DOMESTIC trips have you taken by plane on each of the following airlin…" at bounding box center [145, 244] width 137 height 60
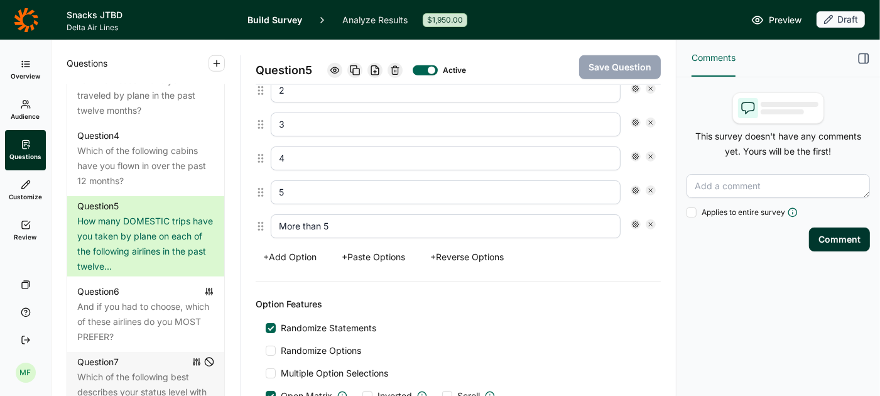
scroll to position [994, 0]
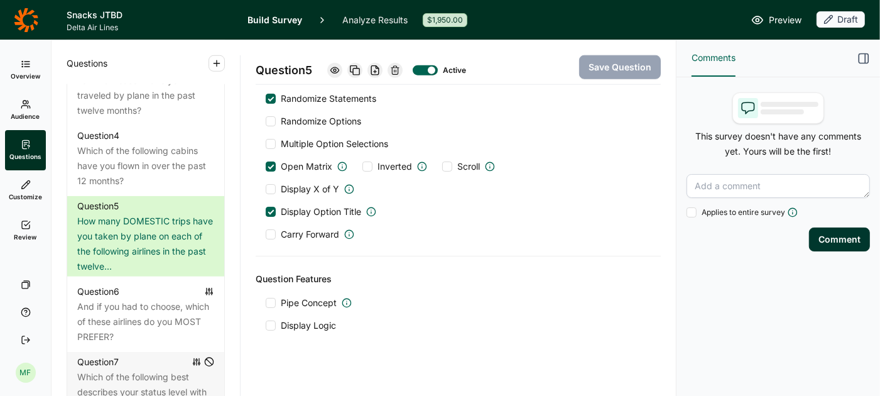
click at [273, 320] on div at bounding box center [271, 325] width 10 height 10
click at [266, 325] on input "Display Logic" at bounding box center [266, 325] width 0 height 0
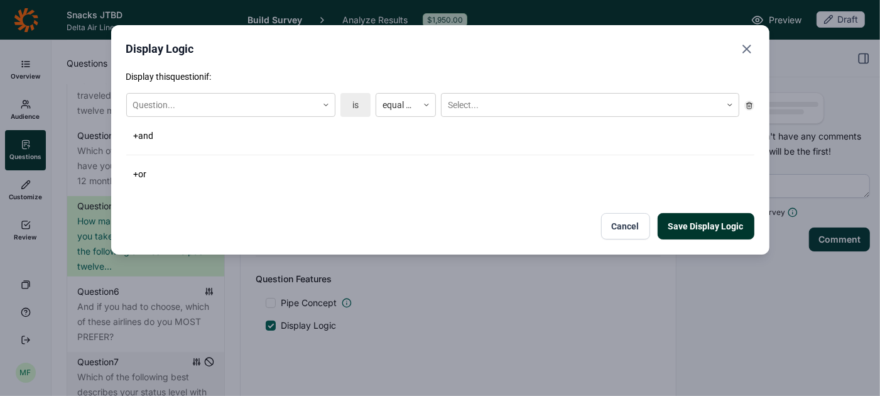
click at [637, 226] on button "Cancel" at bounding box center [625, 226] width 49 height 26
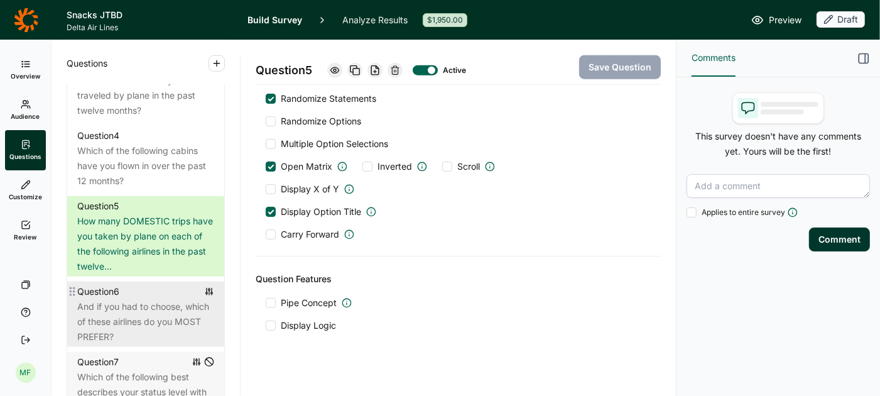
click at [174, 299] on div "And if you had to choose, which of these airlines do you MOST PREFER?" at bounding box center [145, 321] width 137 height 45
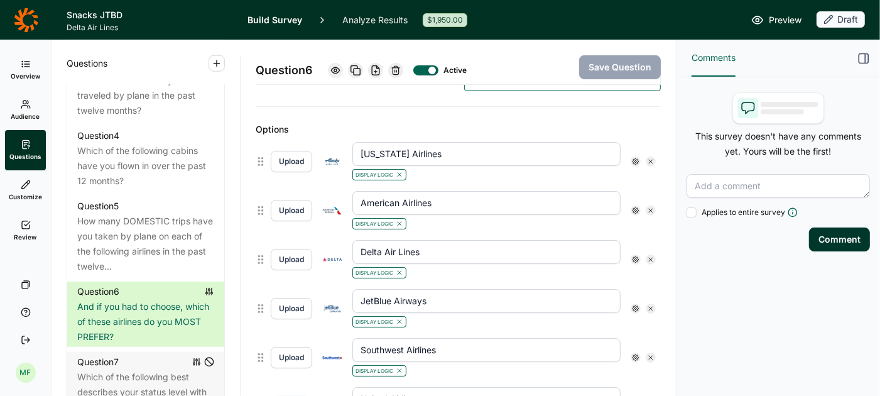
scroll to position [334, 0]
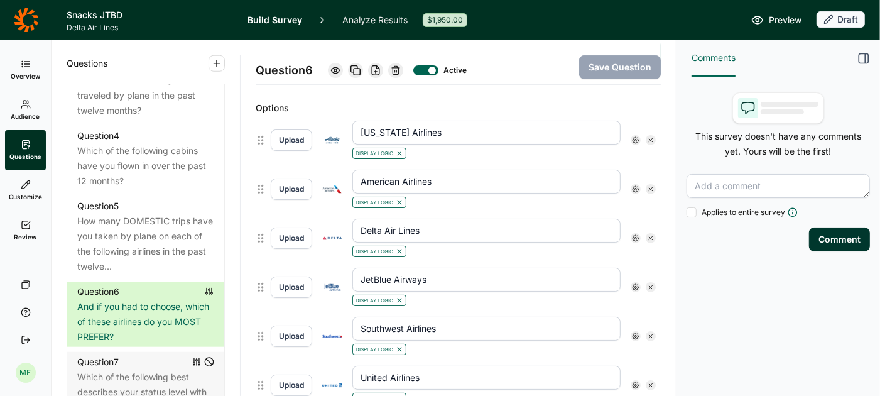
click at [633, 136] on icon at bounding box center [636, 140] width 8 height 8
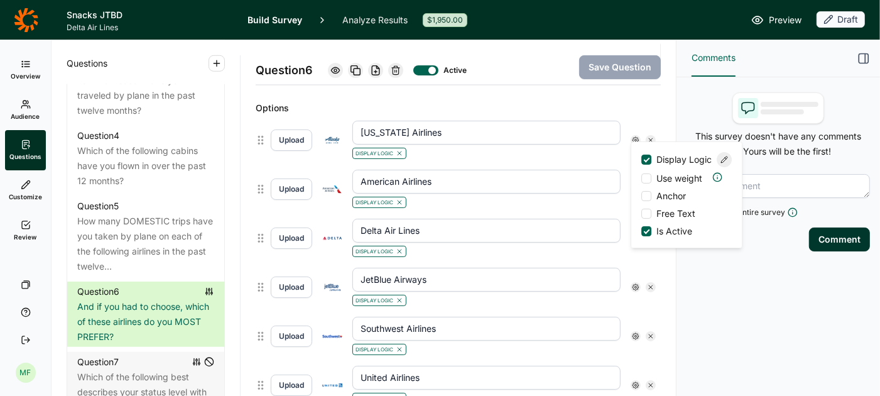
click at [727, 163] on icon at bounding box center [725, 160] width 8 height 8
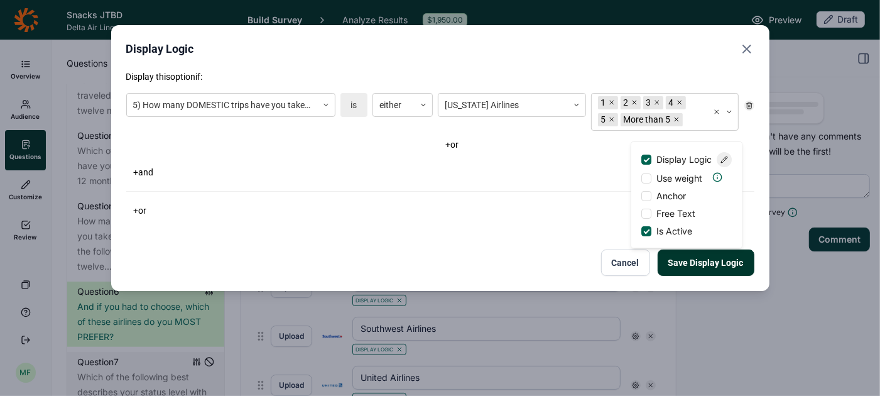
click at [576, 160] on div "5) How many DOMESTIC trips have you taken by plane on each of the following air…" at bounding box center [440, 134] width 628 height 93
click at [746, 47] on use "Close" at bounding box center [747, 49] width 8 height 8
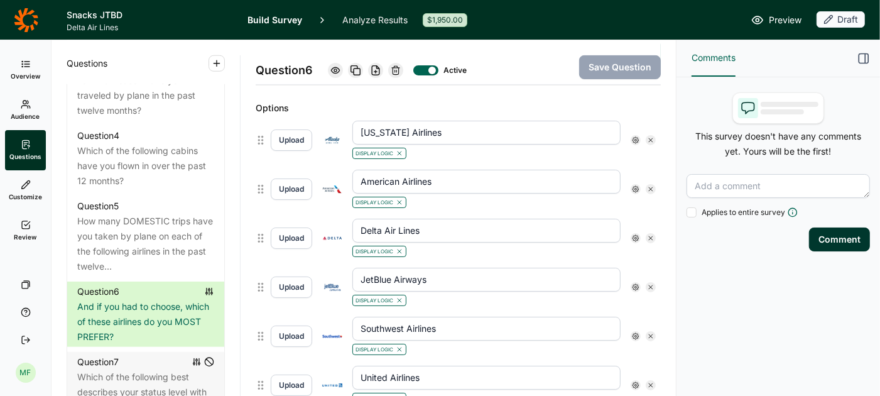
click at [787, 18] on span "Preview" at bounding box center [785, 20] width 33 height 15
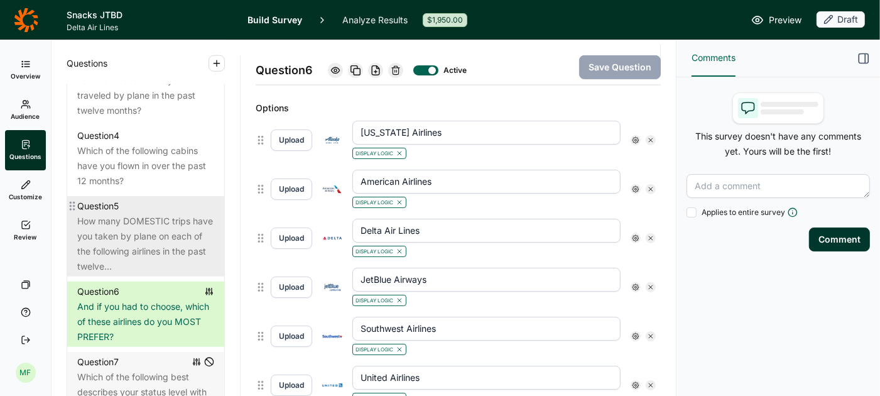
click at [154, 214] on div "How many DOMESTIC trips have you taken by plane on each of the following airlin…" at bounding box center [145, 244] width 137 height 60
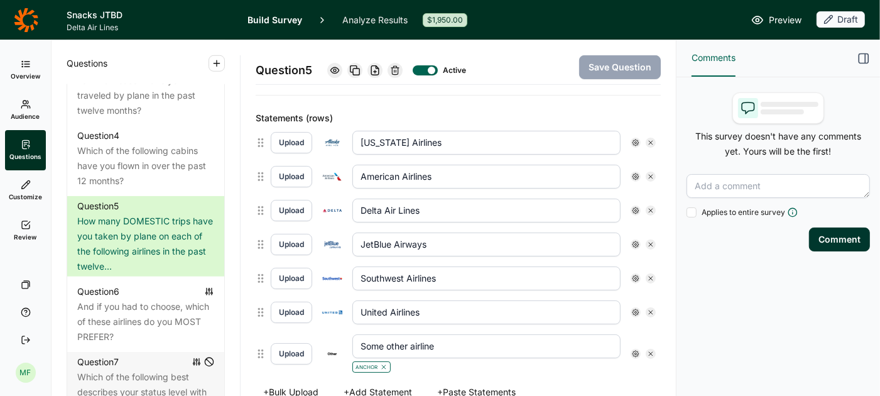
scroll to position [328, 0]
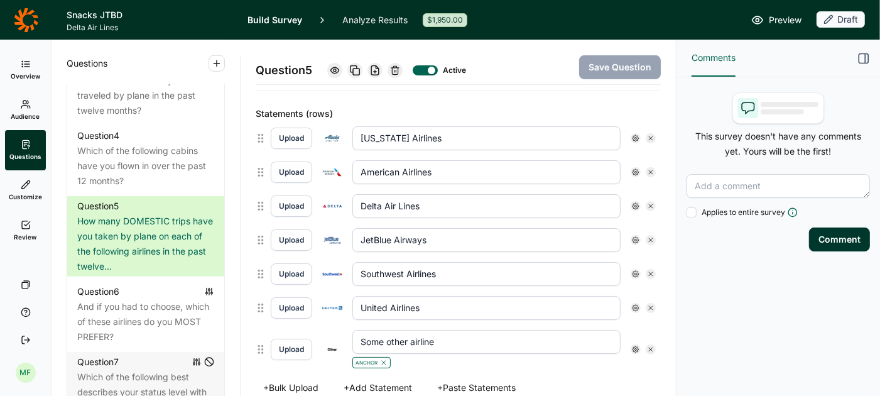
click at [773, 22] on span "Preview" at bounding box center [785, 20] width 33 height 15
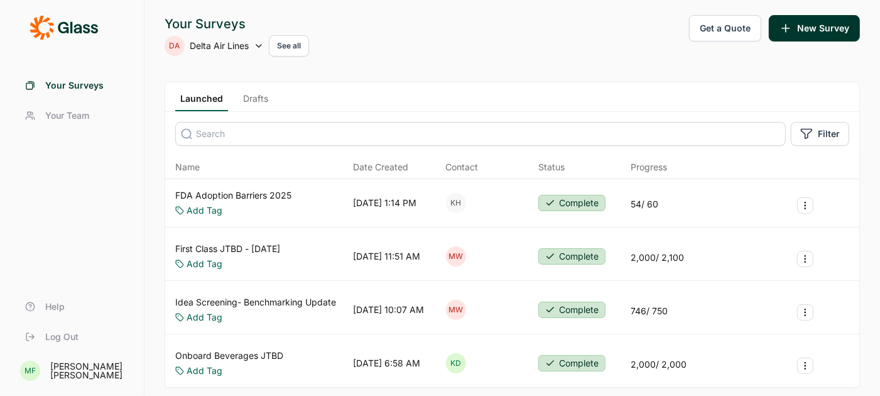
scroll to position [75, 0]
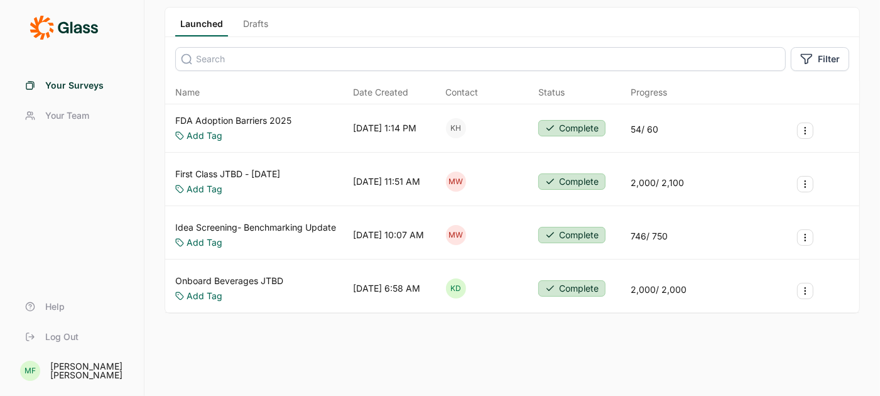
click at [231, 276] on link "Onboard Beverages JTBD" at bounding box center [229, 281] width 108 height 13
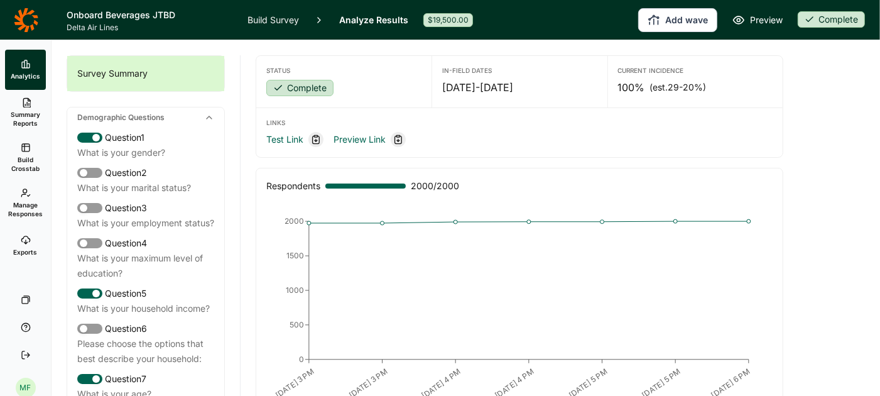
click at [262, 21] on link "Build Survey" at bounding box center [274, 20] width 52 height 40
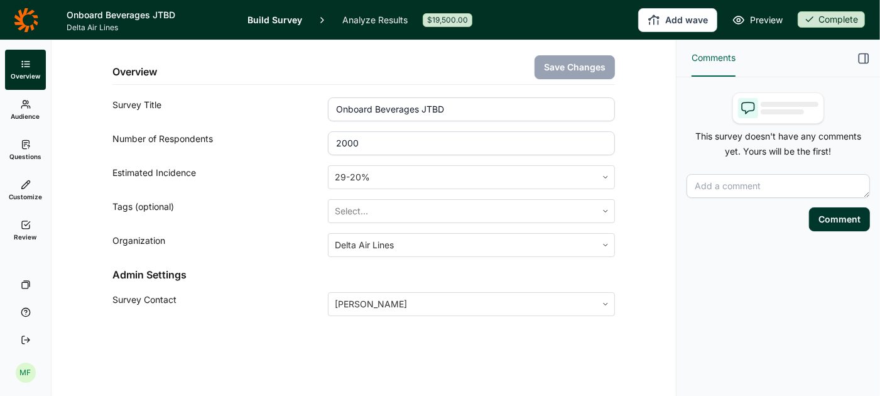
click at [23, 153] on span "Questions" at bounding box center [25, 156] width 32 height 9
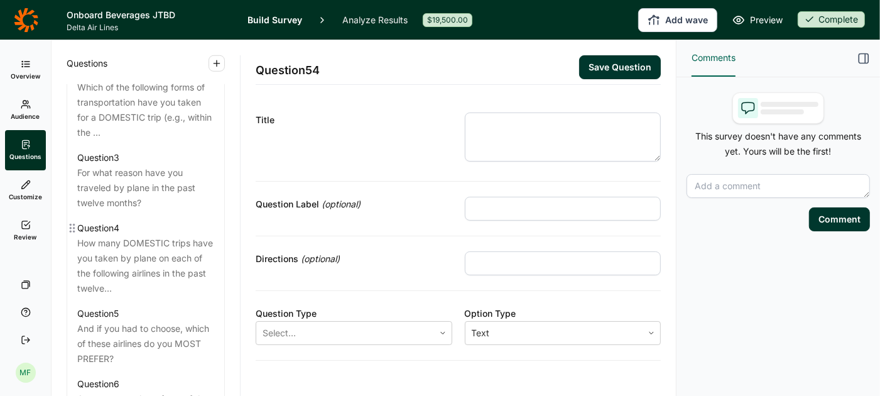
scroll to position [683, 0]
click at [141, 261] on div "How many DOMESTIC trips have you taken by plane on each of the following airlin…" at bounding box center [145, 265] width 137 height 60
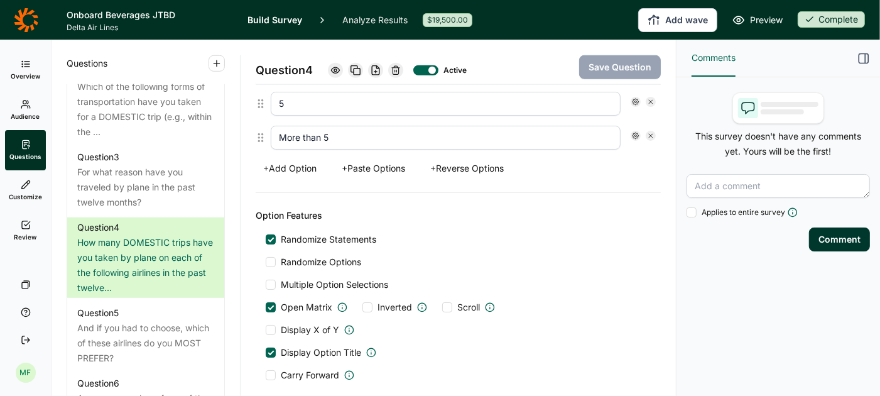
scroll to position [856, 0]
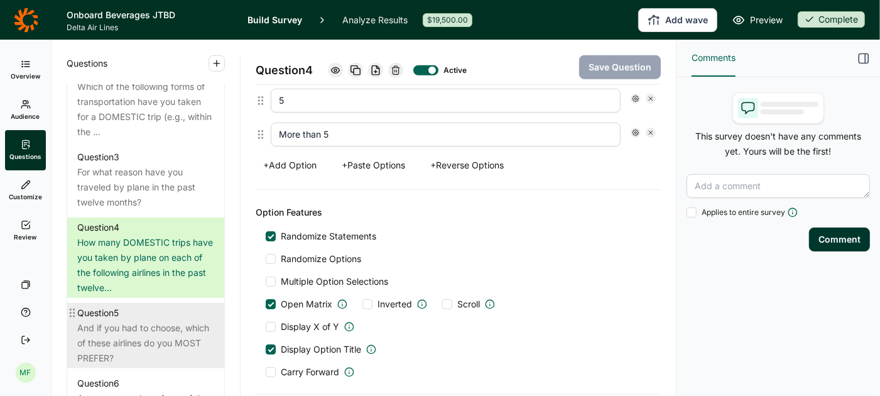
click at [145, 320] on div "And if you had to choose, which of these airlines do you MOST PREFER?" at bounding box center [145, 342] width 137 height 45
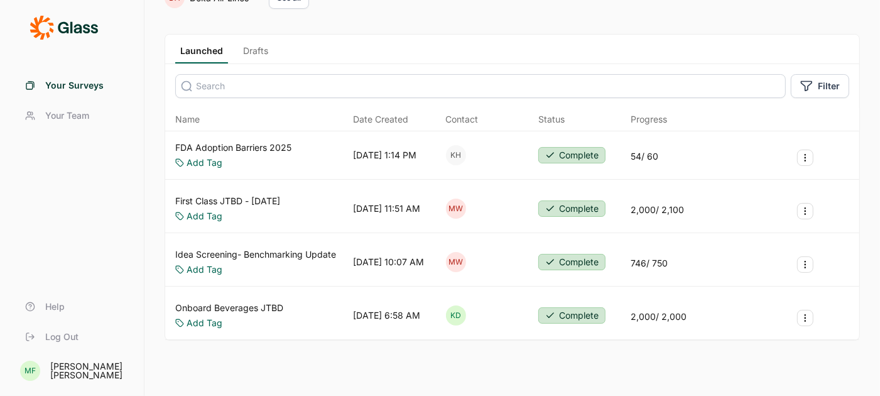
scroll to position [49, 0]
click at [231, 303] on link "Onboard Beverages JTBD" at bounding box center [229, 306] width 108 height 13
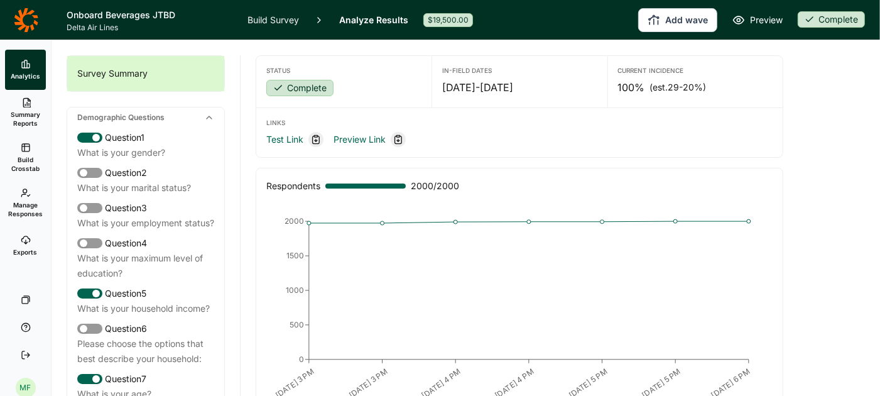
click at [282, 18] on link "Build Survey" at bounding box center [274, 20] width 52 height 40
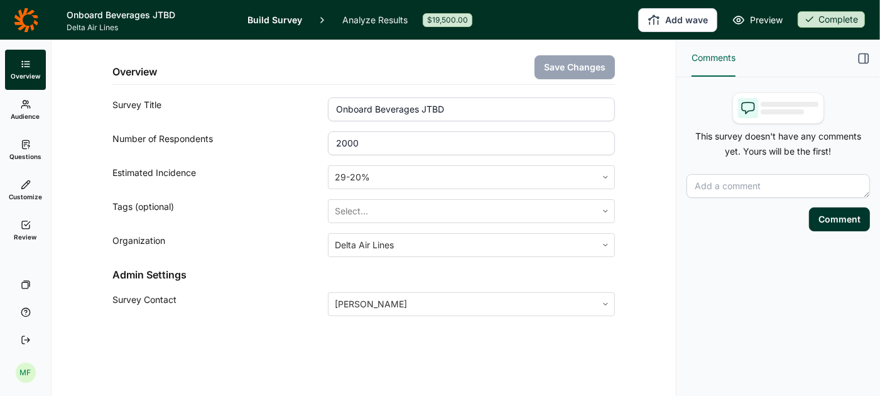
click at [25, 151] on link "Questions" at bounding box center [25, 150] width 41 height 40
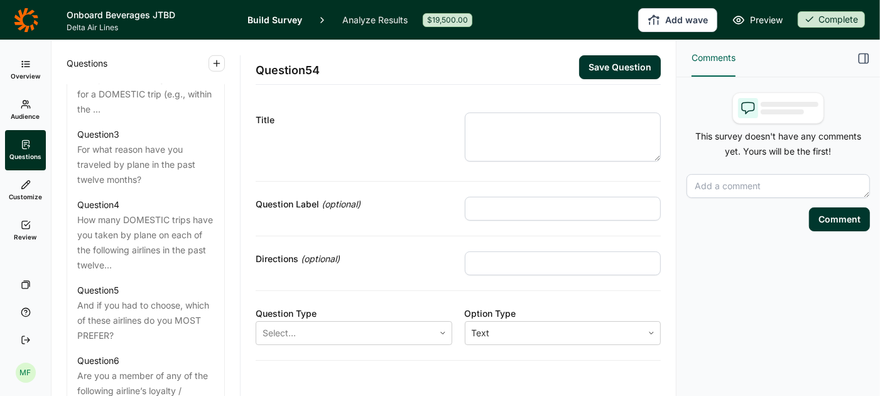
scroll to position [708, 0]
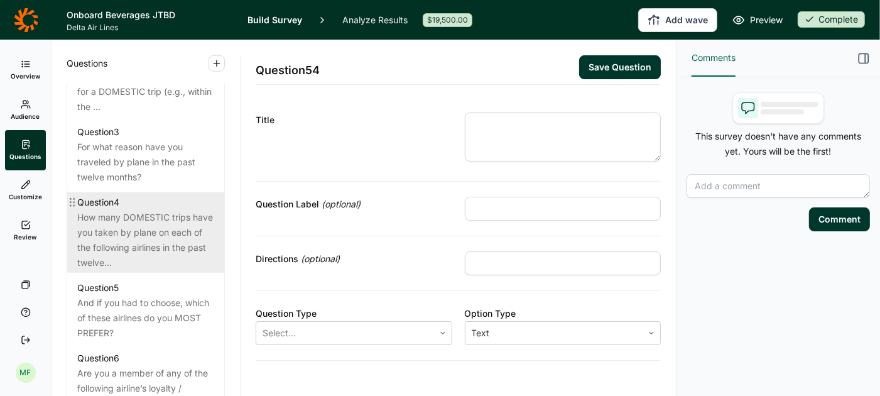
click at [136, 224] on div "How many DOMESTIC trips have you taken by plane on each of the following airlin…" at bounding box center [145, 240] width 137 height 60
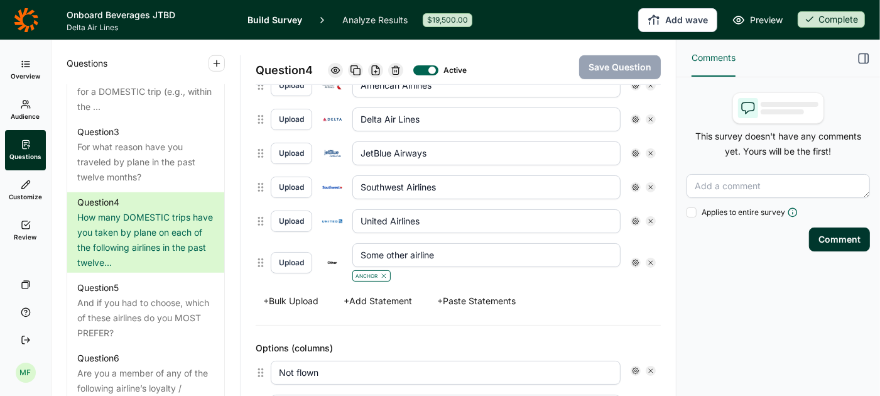
scroll to position [420, 0]
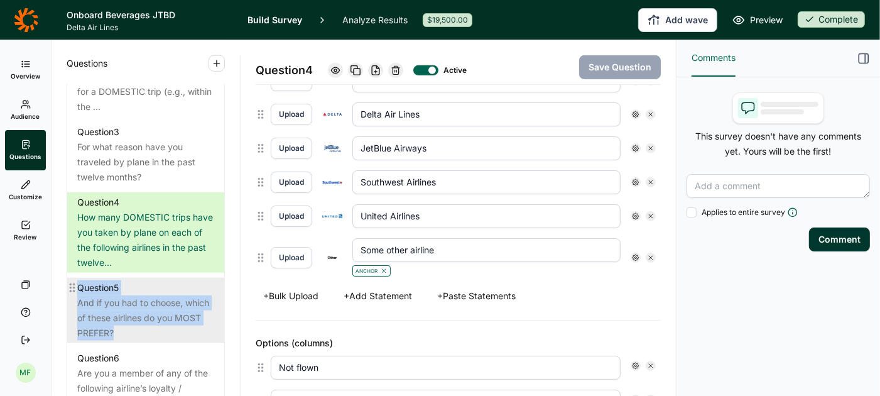
click at [101, 295] on div "And if you had to choose, which of these airlines do you MOST PREFER?" at bounding box center [145, 317] width 137 height 45
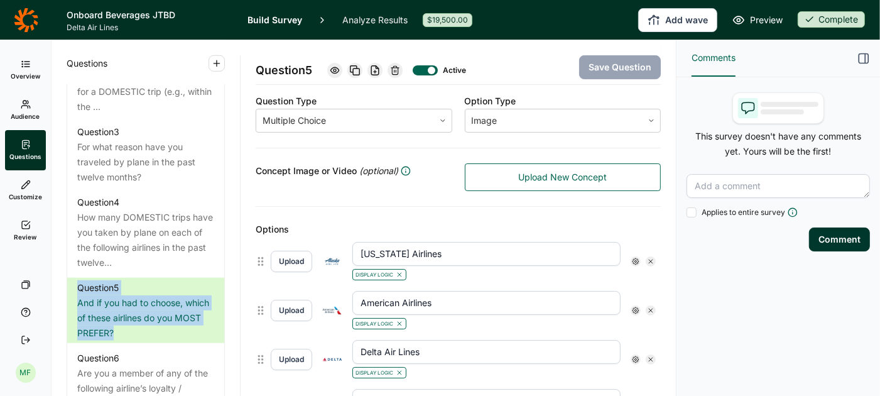
scroll to position [211, 0]
